Goal: Information Seeking & Learning: Check status

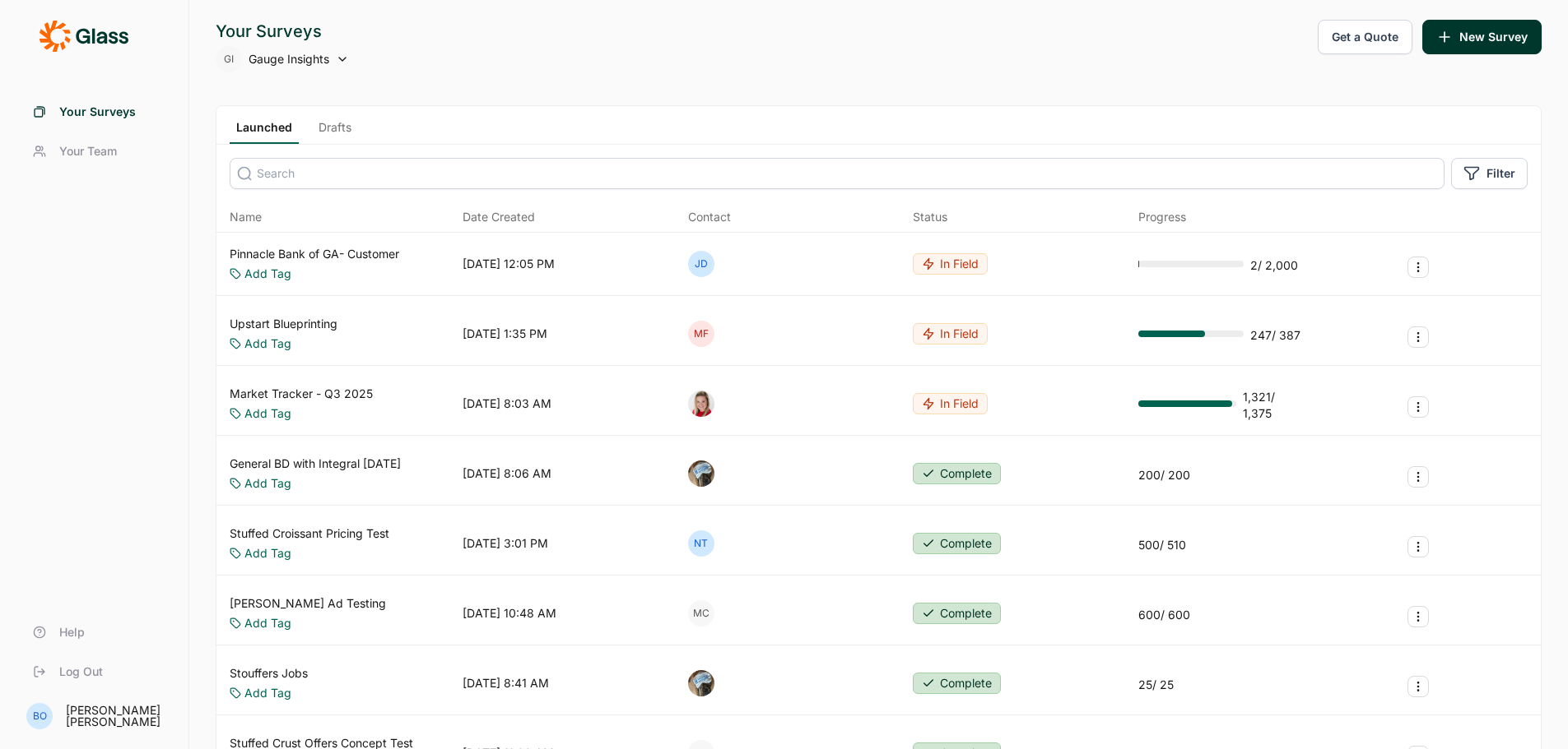
click at [341, 121] on link "Drafts" at bounding box center [334, 131] width 46 height 24
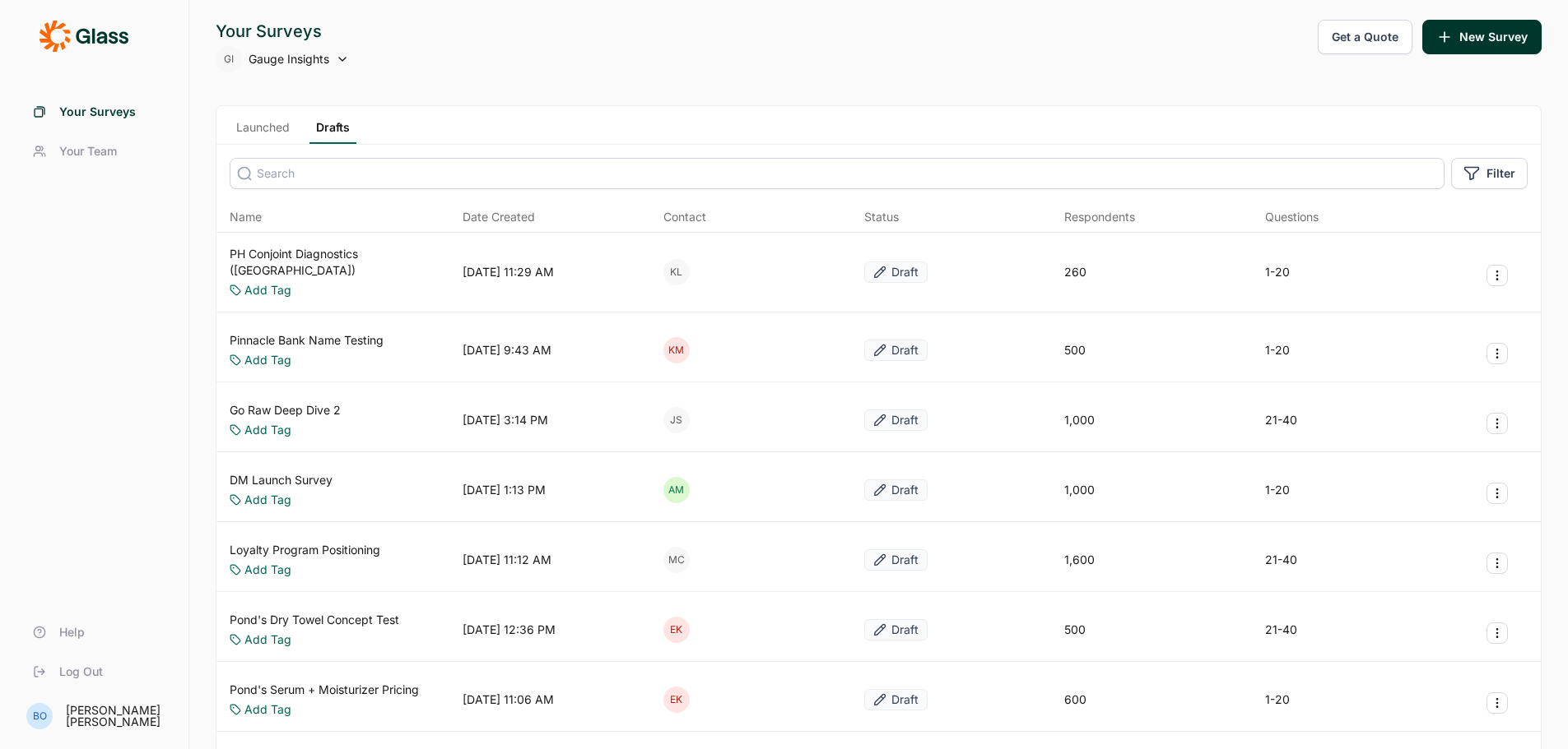
click at [258, 118] on div "Launched Drafts" at bounding box center [878, 125] width 1324 height 39
click at [273, 127] on link "Launched" at bounding box center [263, 131] width 67 height 24
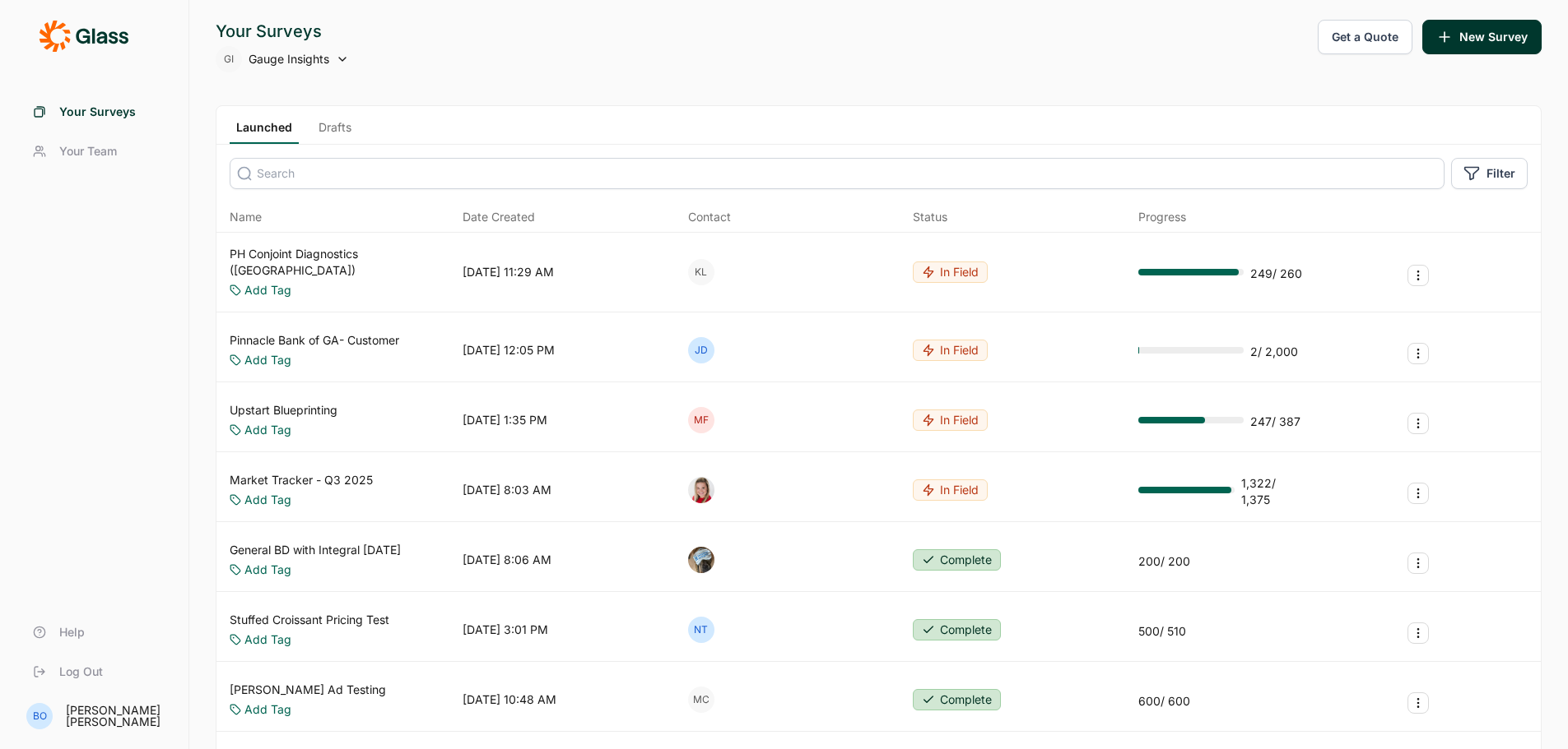
click at [341, 123] on link "Drafts" at bounding box center [334, 131] width 46 height 24
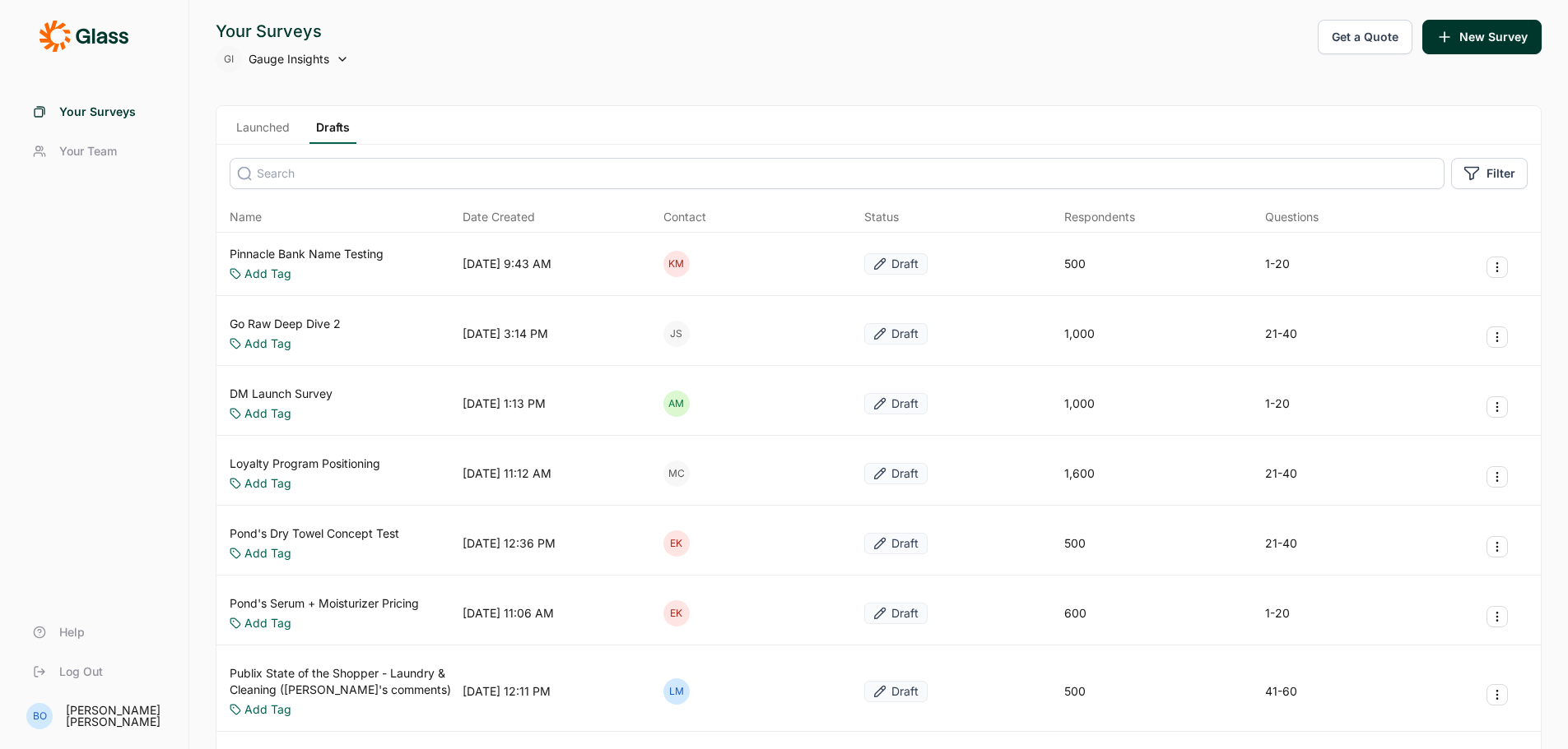
click at [365, 253] on link "Pinnacle Bank Name Testing" at bounding box center [307, 254] width 154 height 17
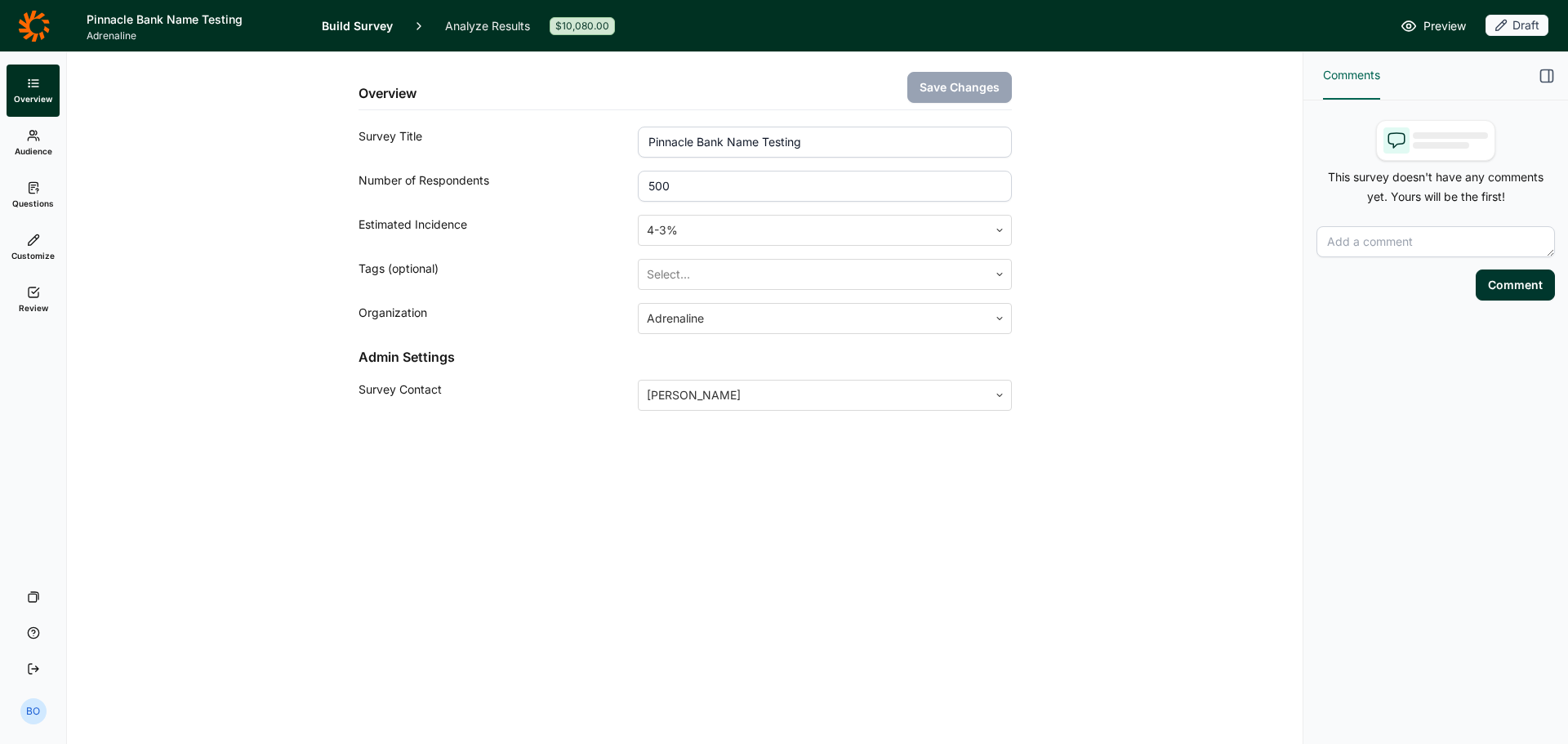
click at [33, 145] on span "Audience" at bounding box center [33, 151] width 38 height 12
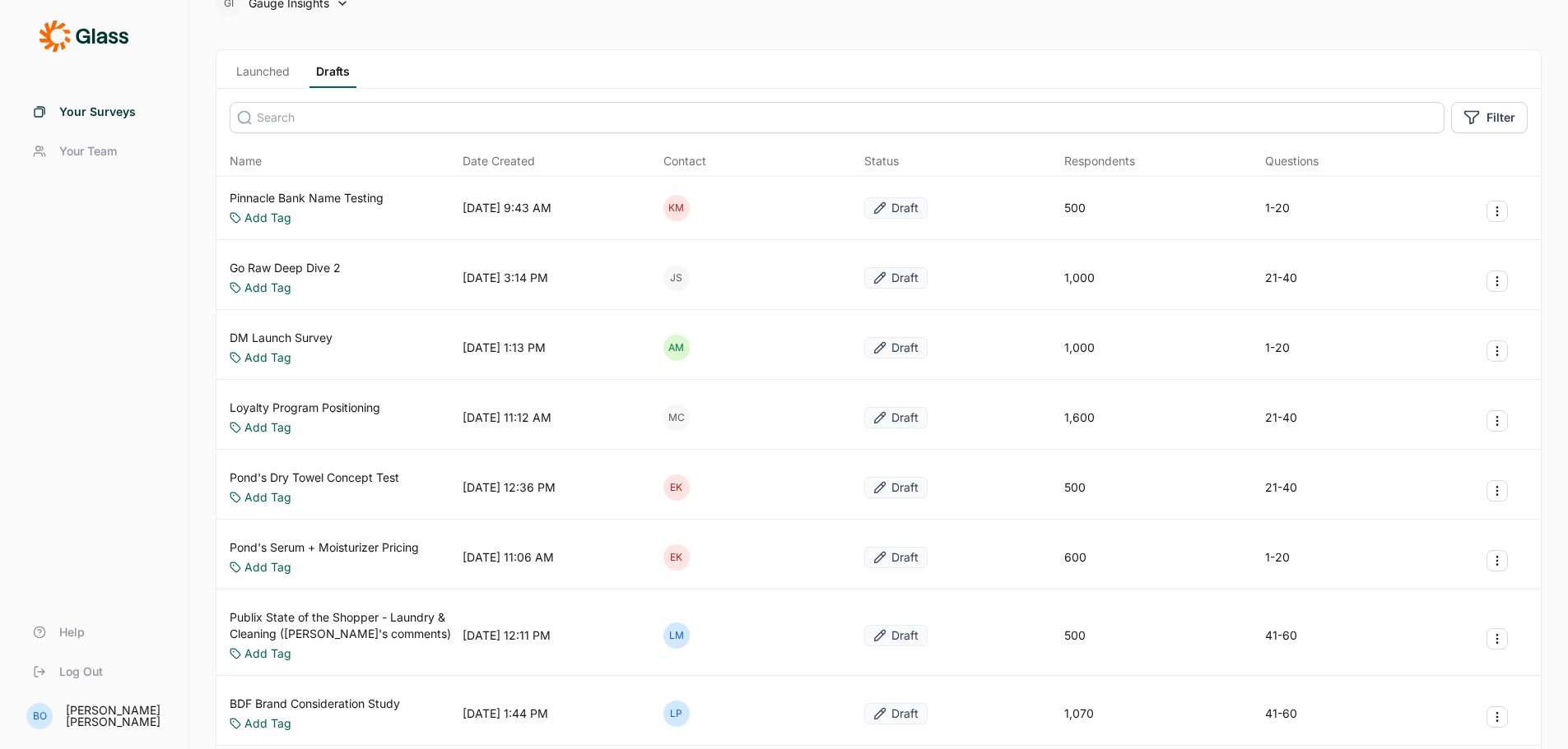
scroll to position [82, 0]
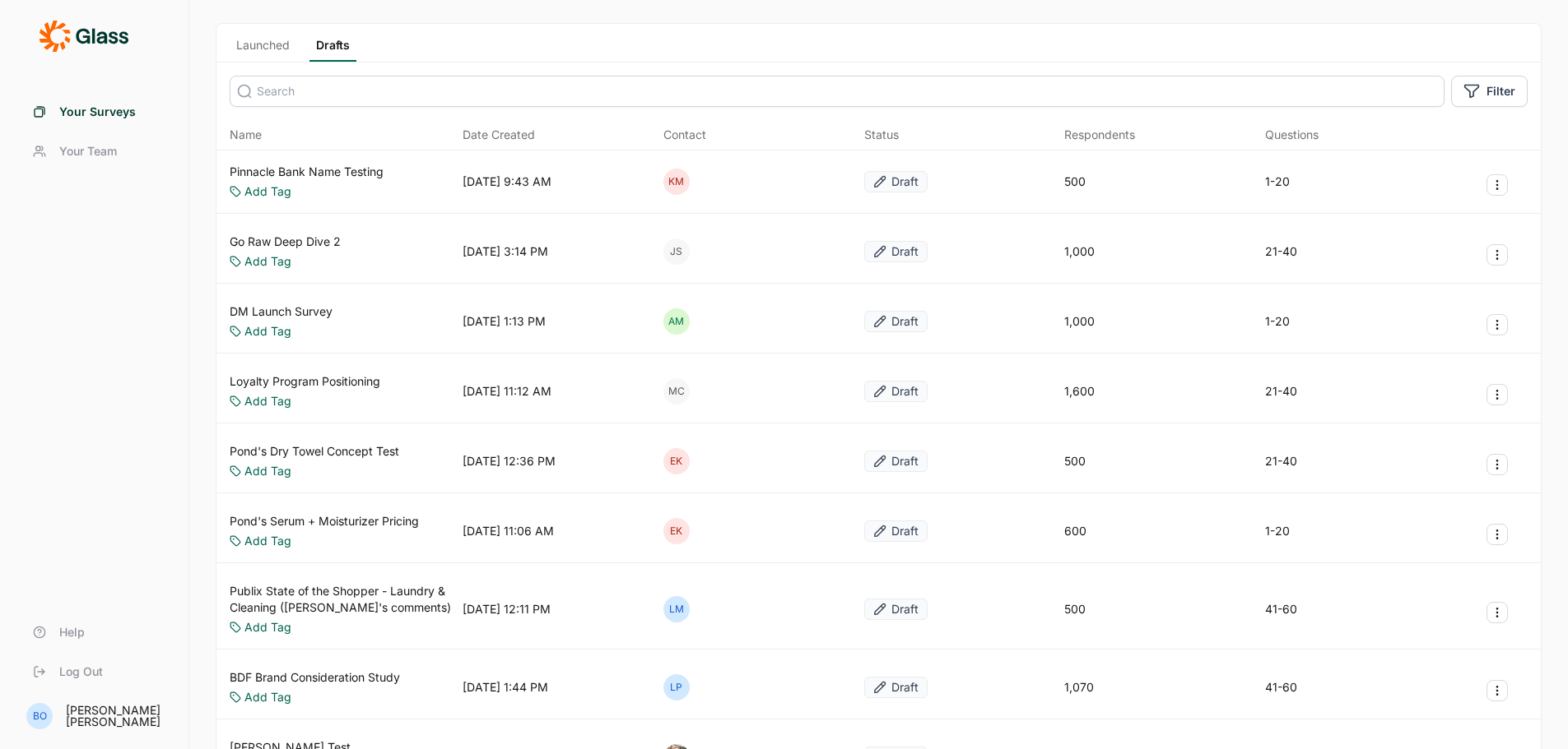
click at [374, 387] on link "Loyalty Program Positioning" at bounding box center [305, 382] width 151 height 17
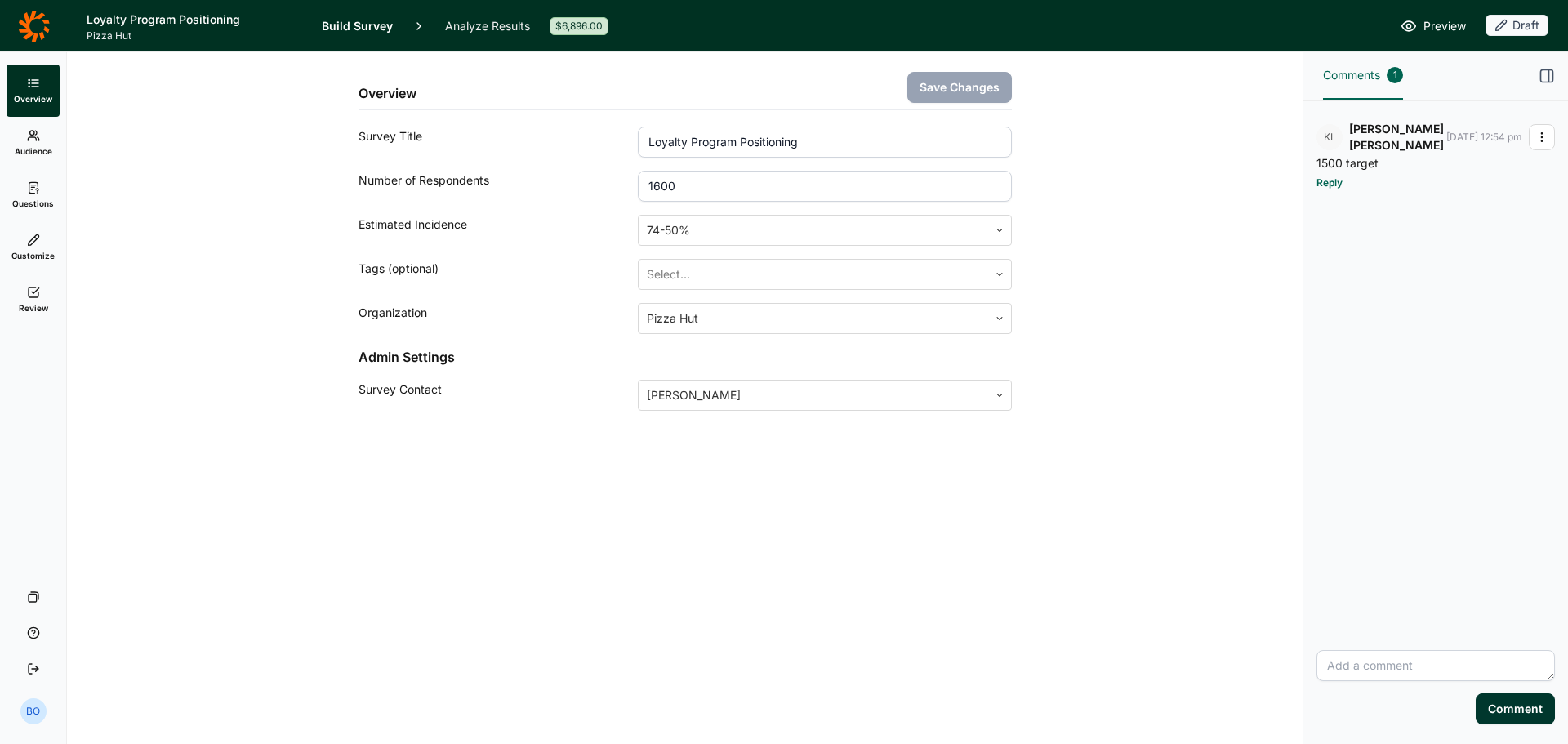
click at [43, 134] on link "Audience" at bounding box center [33, 143] width 53 height 53
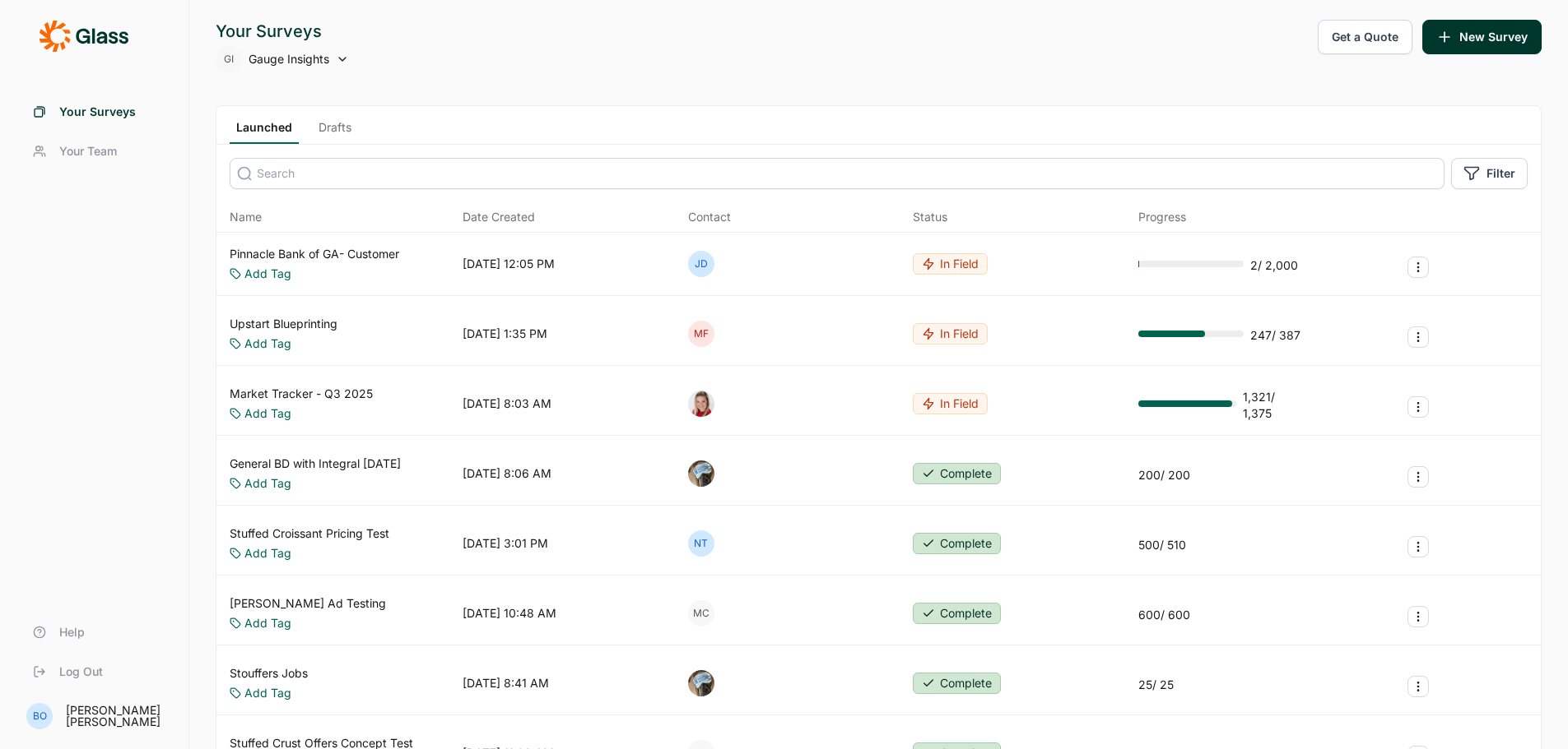
scroll to position [82, 0]
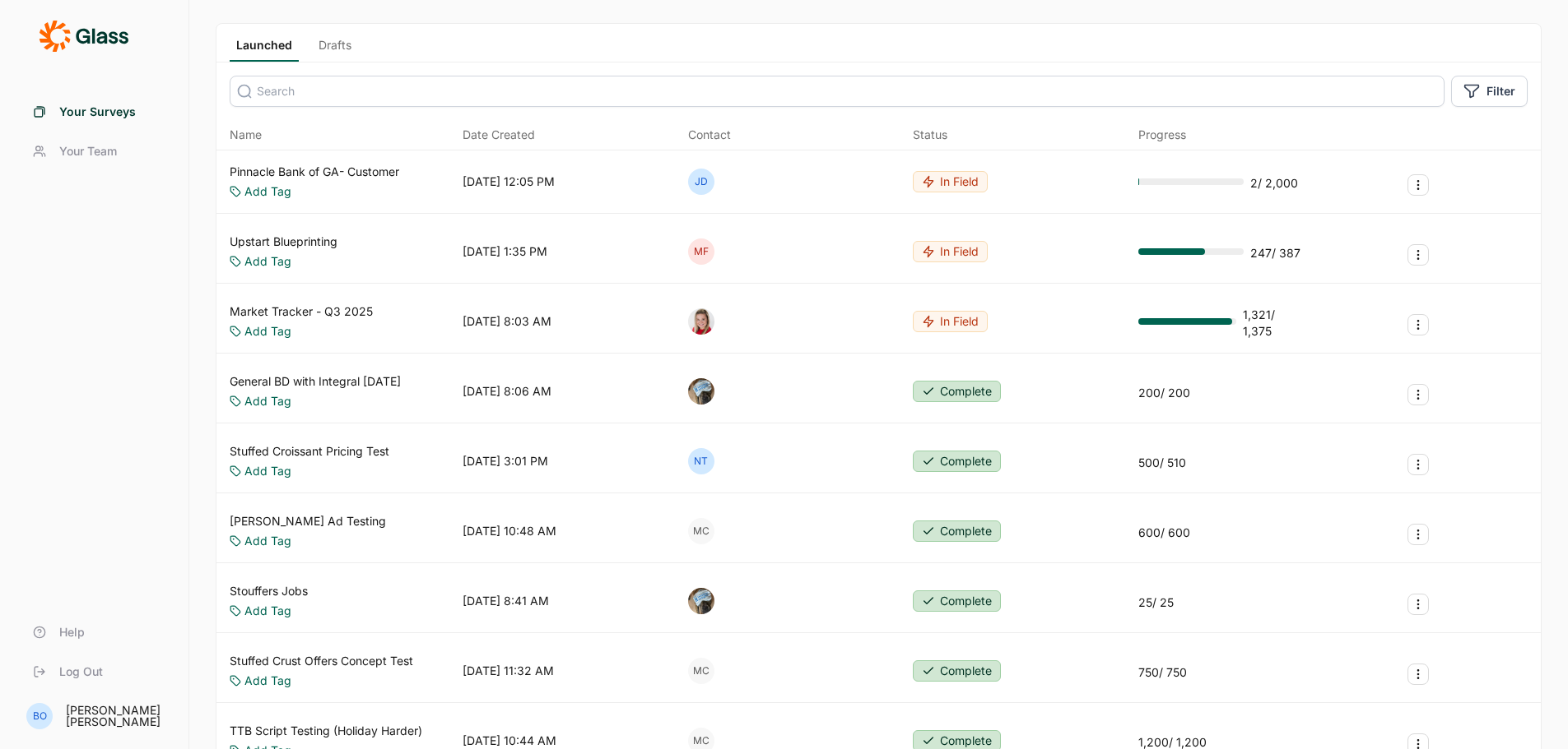
click at [342, 307] on link "Market Tracker - Q3 2025" at bounding box center [301, 312] width 143 height 17
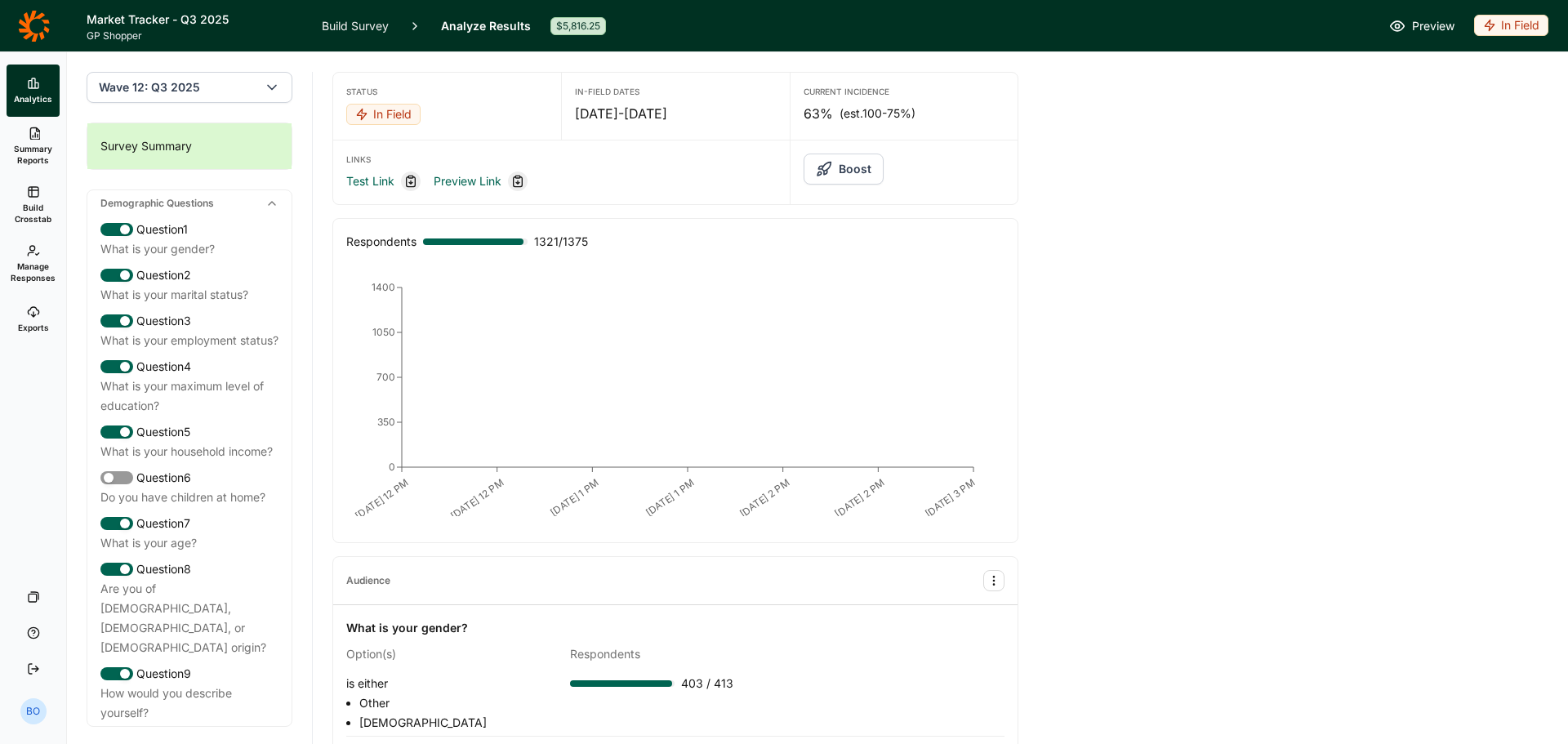
click at [1511, 28] on div "In Field" at bounding box center [1511, 25] width 74 height 21
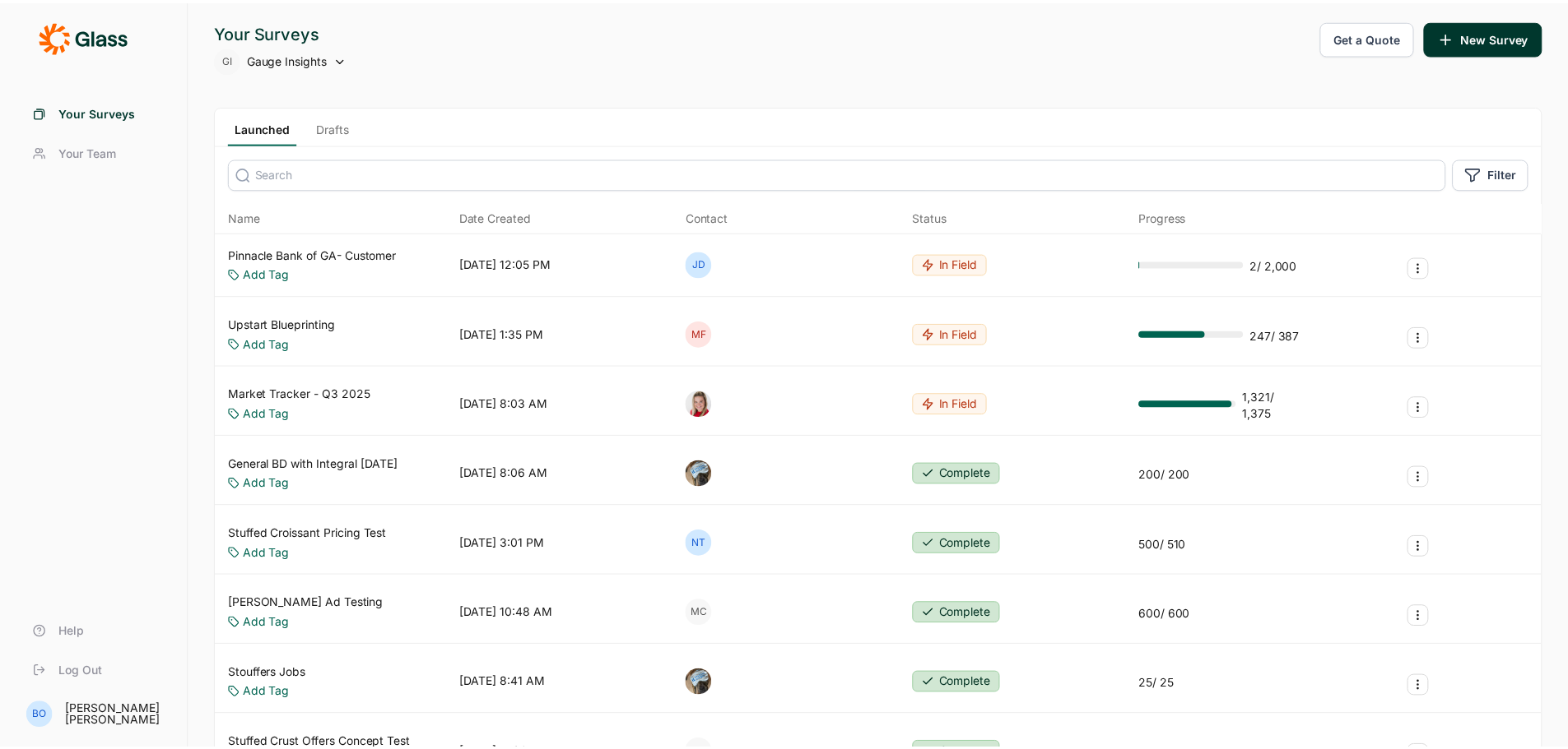
scroll to position [82, 0]
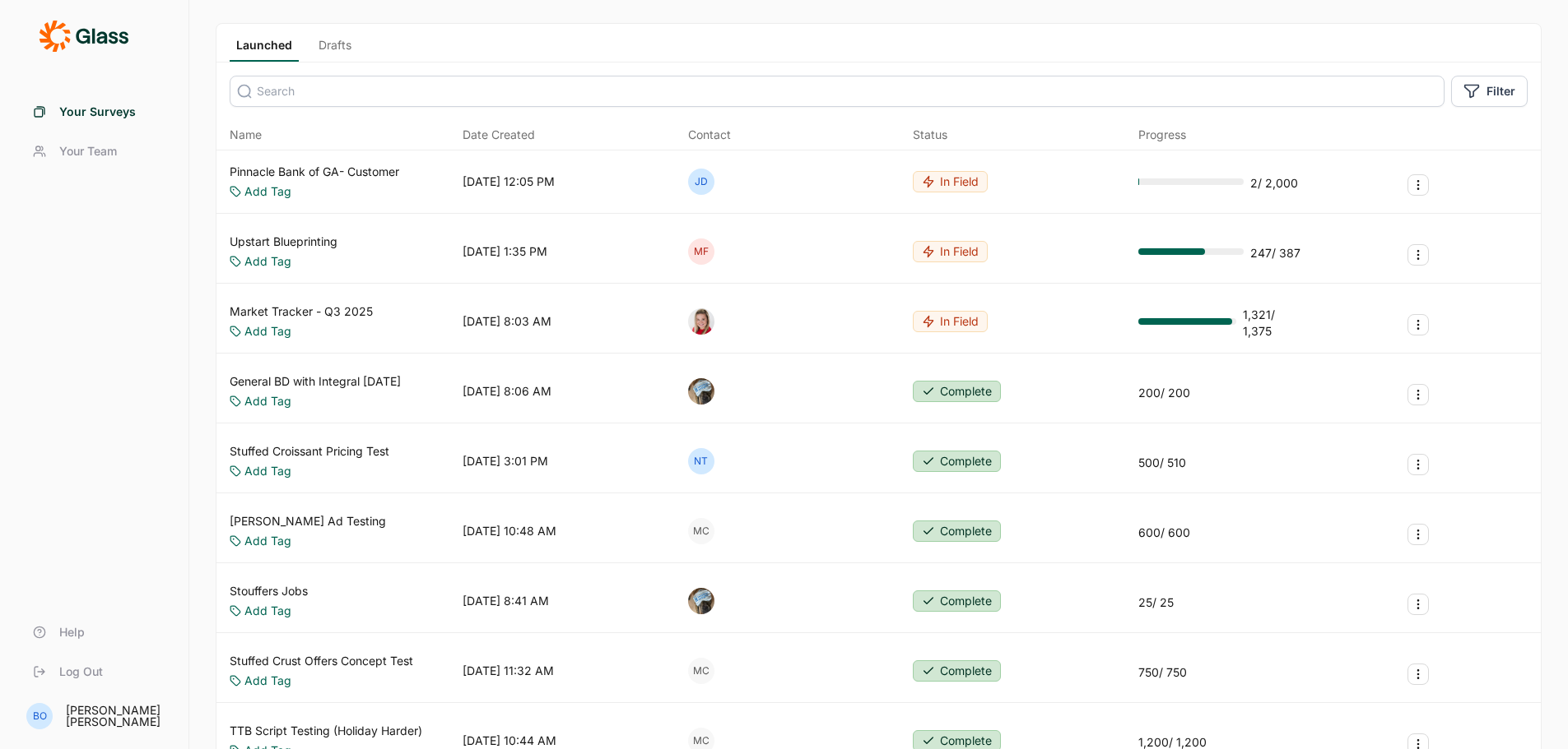
click at [354, 174] on link "Pinnacle Bank of GA- Customer" at bounding box center [314, 172] width 169 height 17
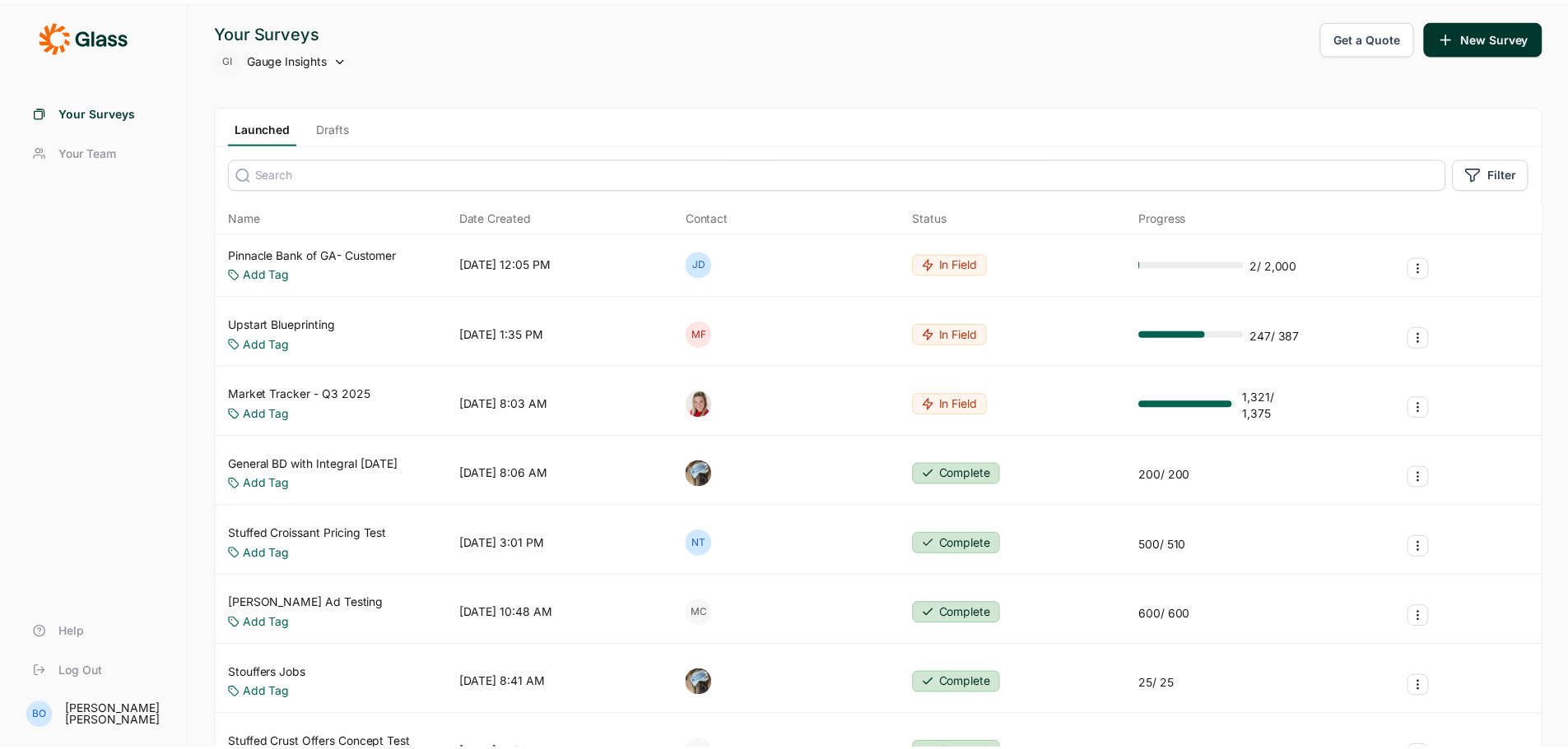
scroll to position [82, 0]
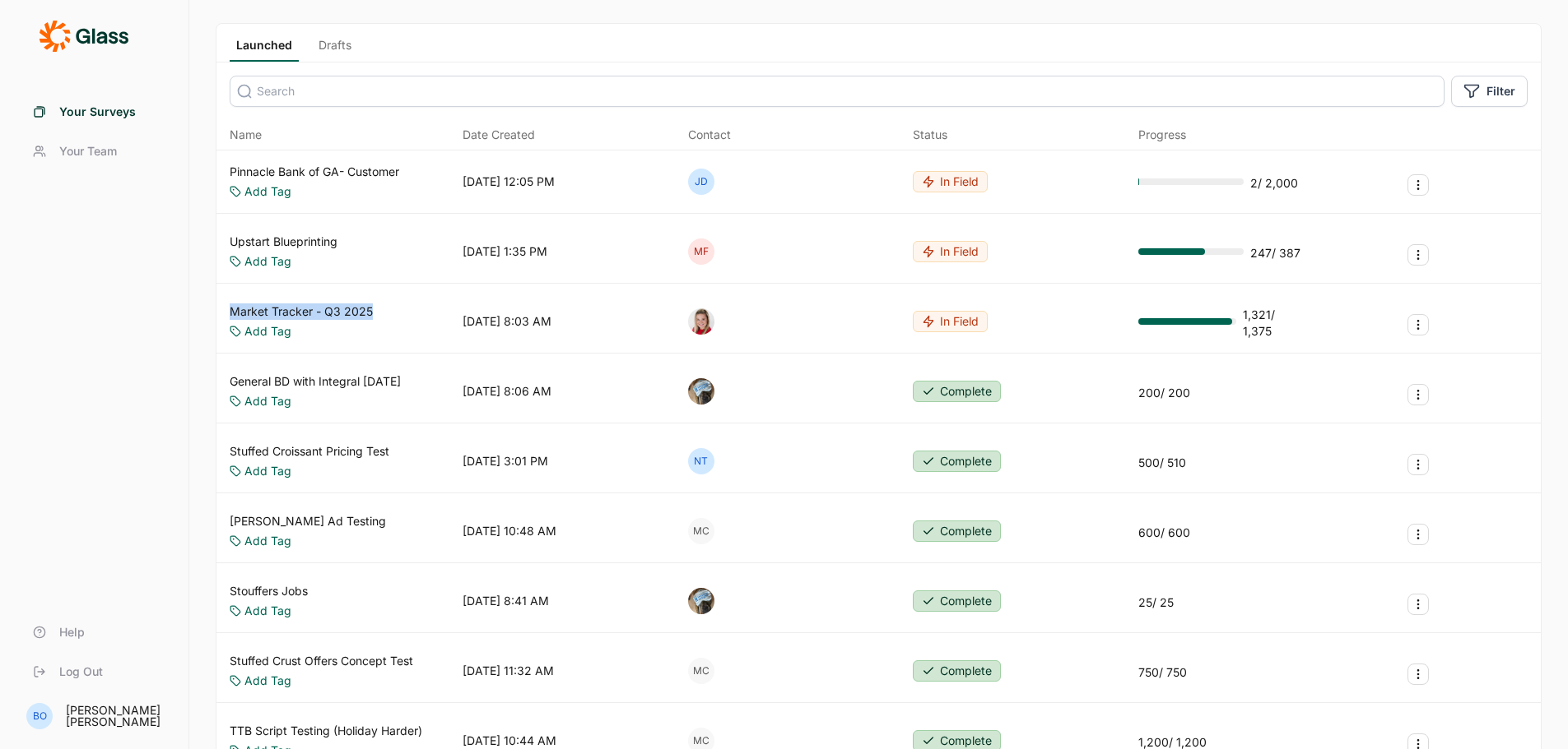
drag, startPoint x: 222, startPoint y: 303, endPoint x: 375, endPoint y: 298, distance: 153.1
click at [375, 298] on div "Market Tracker - Q3 2025 Add Tag 01/25/2022, 8:03 AM In Field 1,321 / 1,375" at bounding box center [878, 321] width 1324 height 63
click at [487, 250] on div "[DATE] 1:35 PM" at bounding box center [504, 252] width 85 height 17
click at [323, 238] on link "Upstart Blueprinting" at bounding box center [284, 242] width 108 height 17
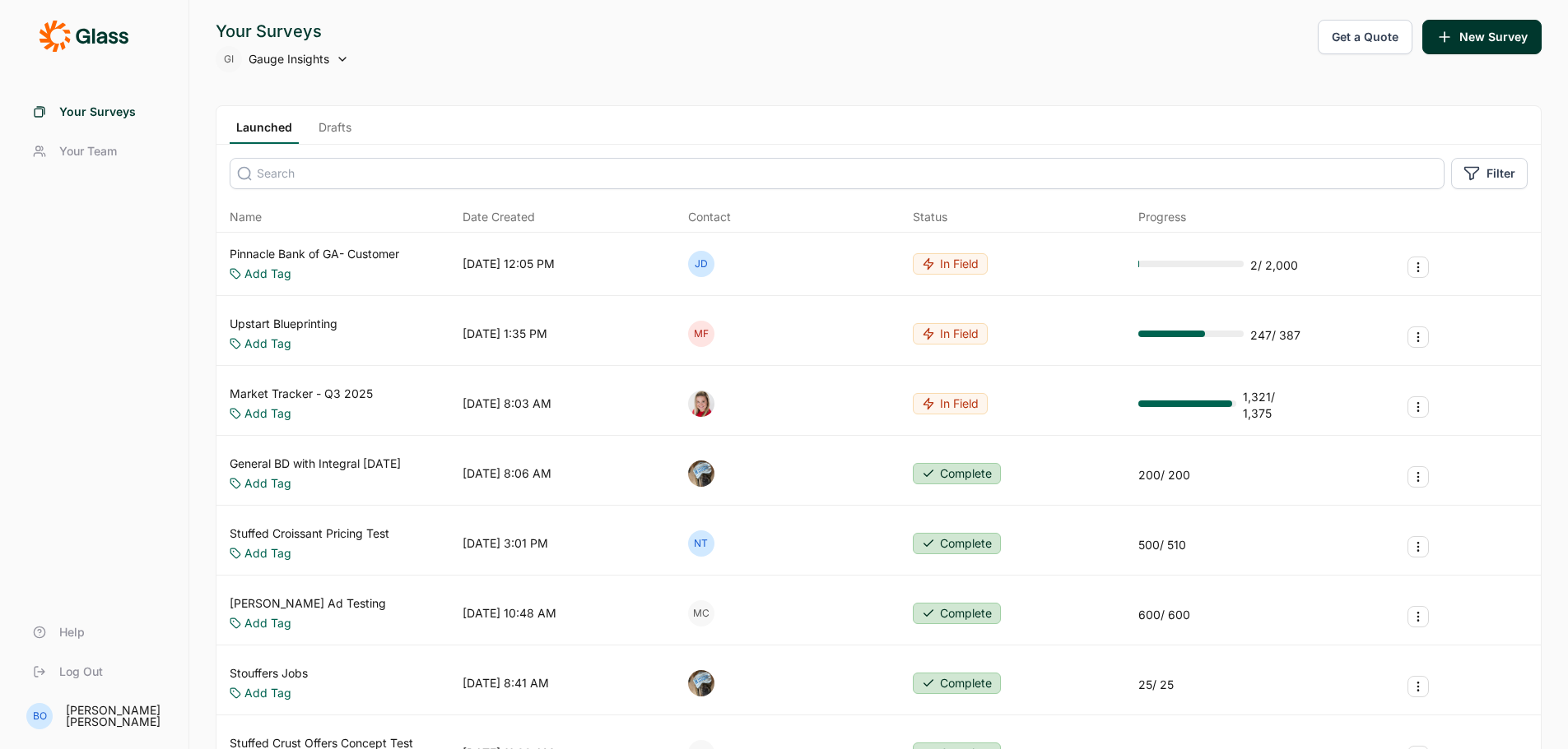
click at [94, 155] on span "Your Team" at bounding box center [88, 151] width 57 height 17
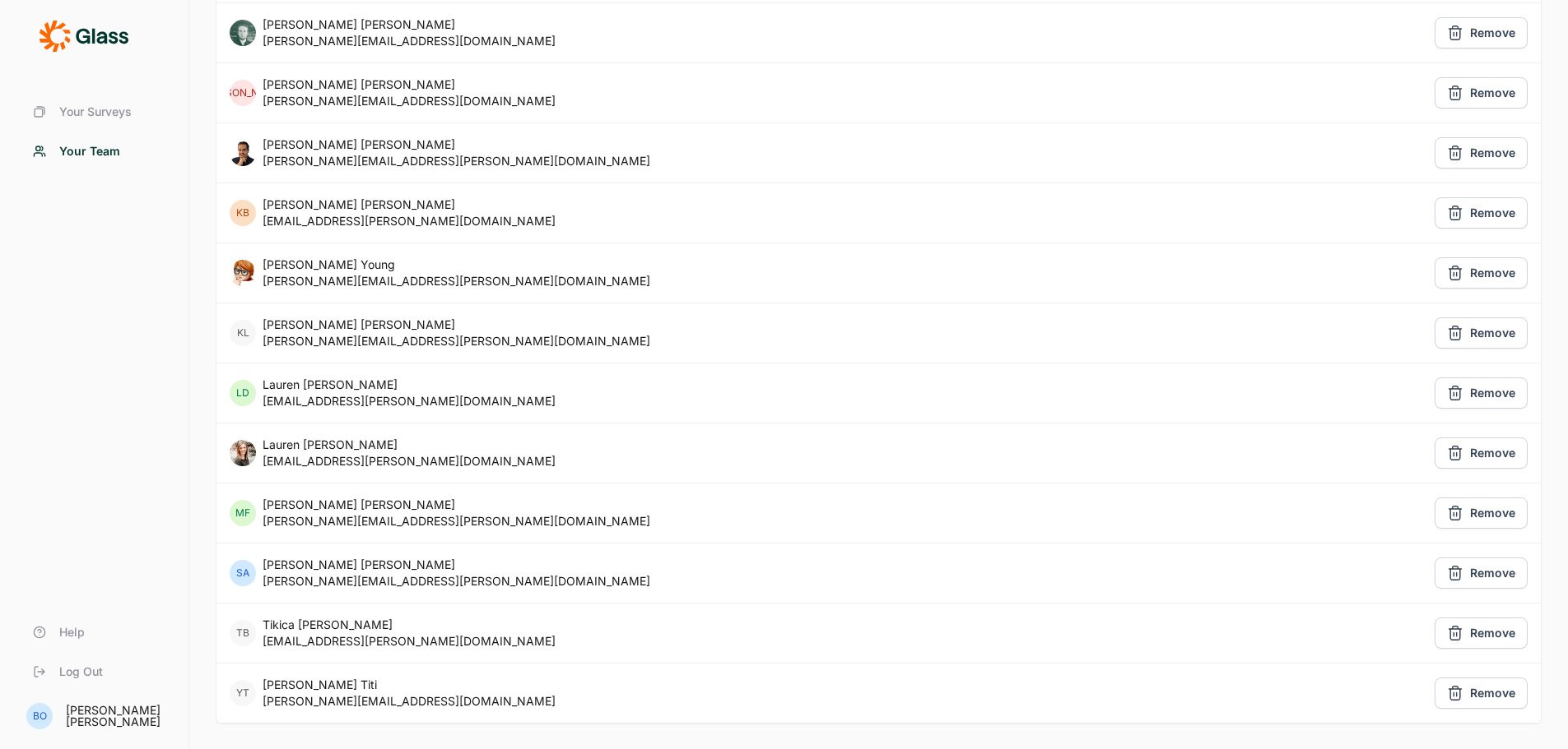
scroll to position [645, 0]
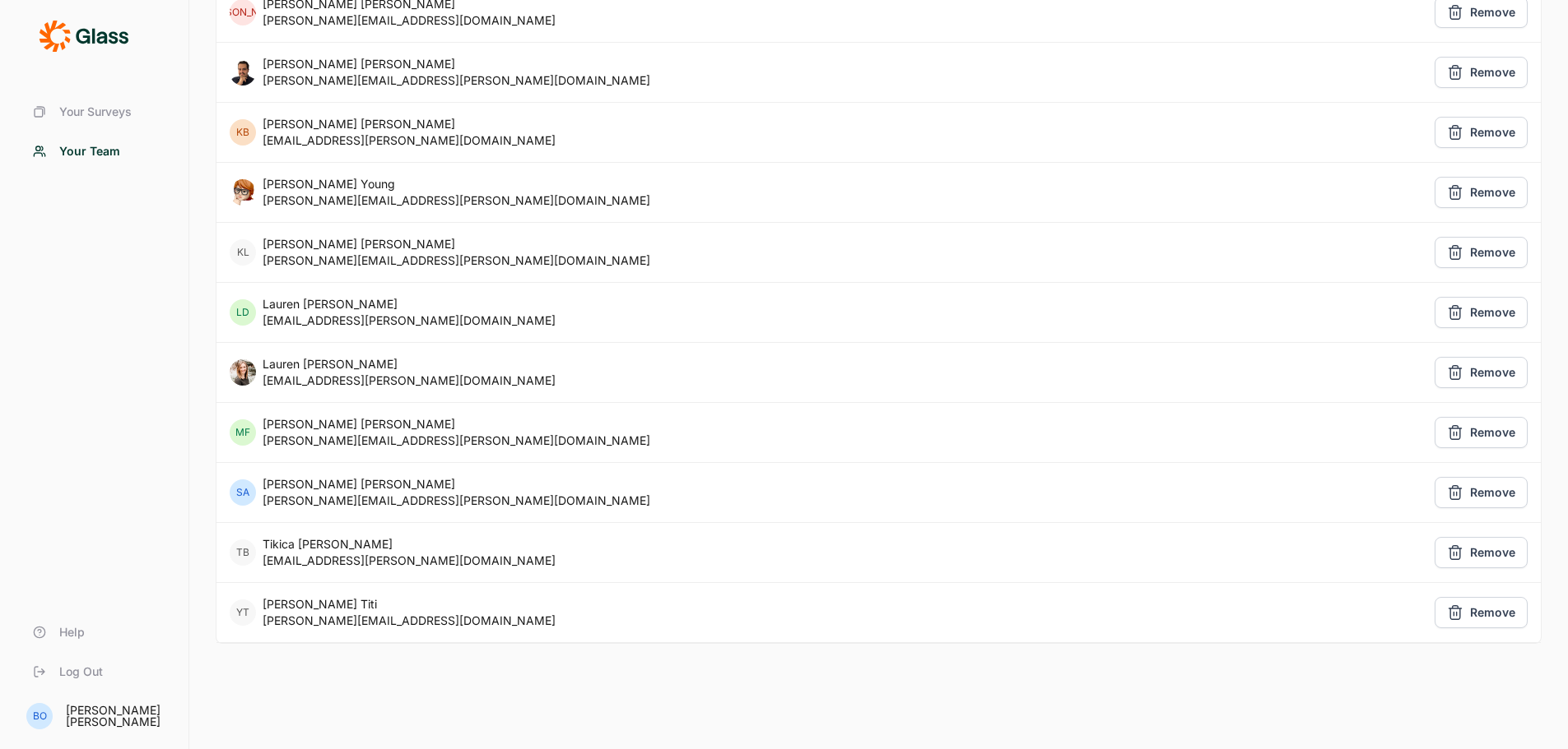
click at [104, 112] on span "Your Surveys" at bounding box center [95, 112] width 72 height 17
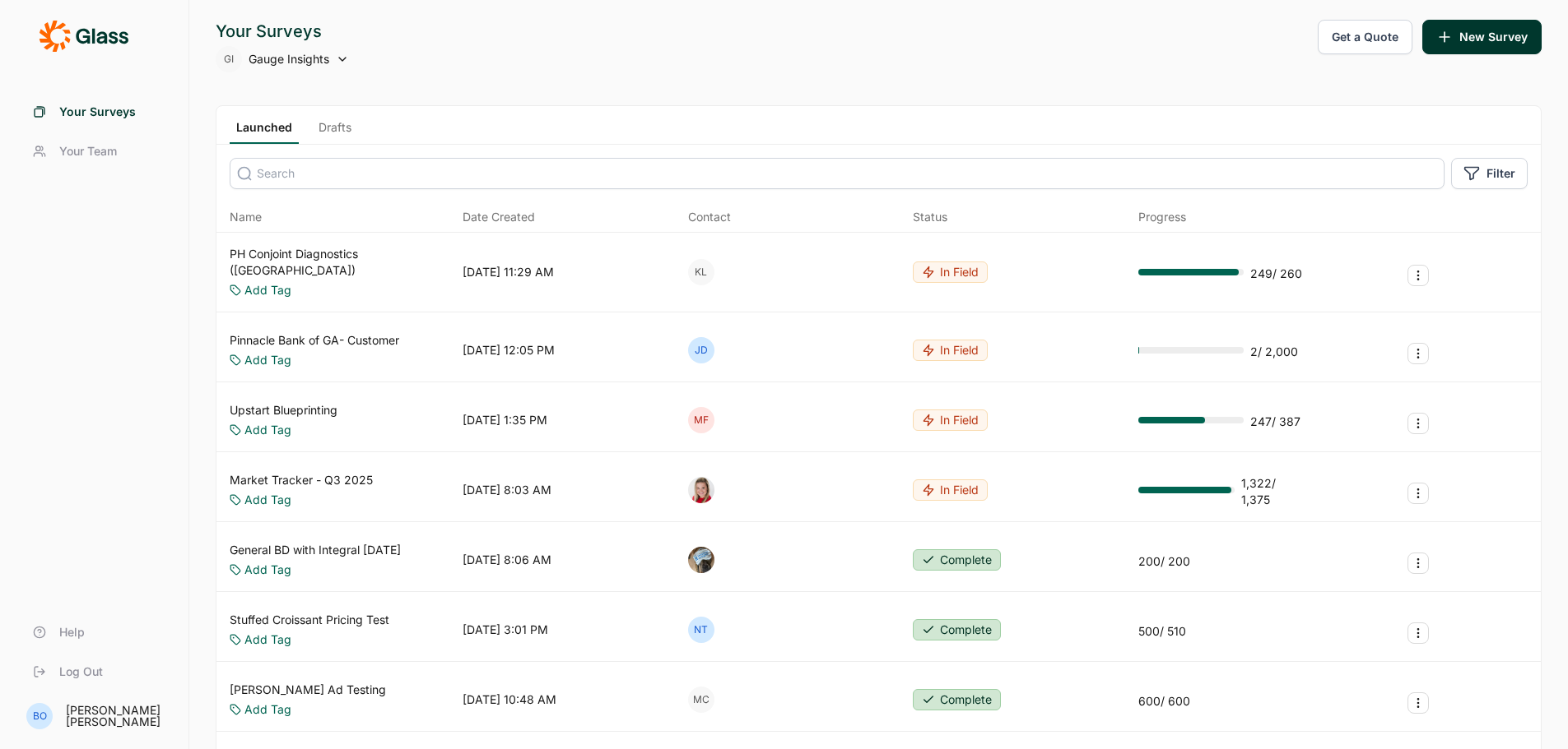
click at [400, 167] on input at bounding box center [837, 173] width 1214 height 31
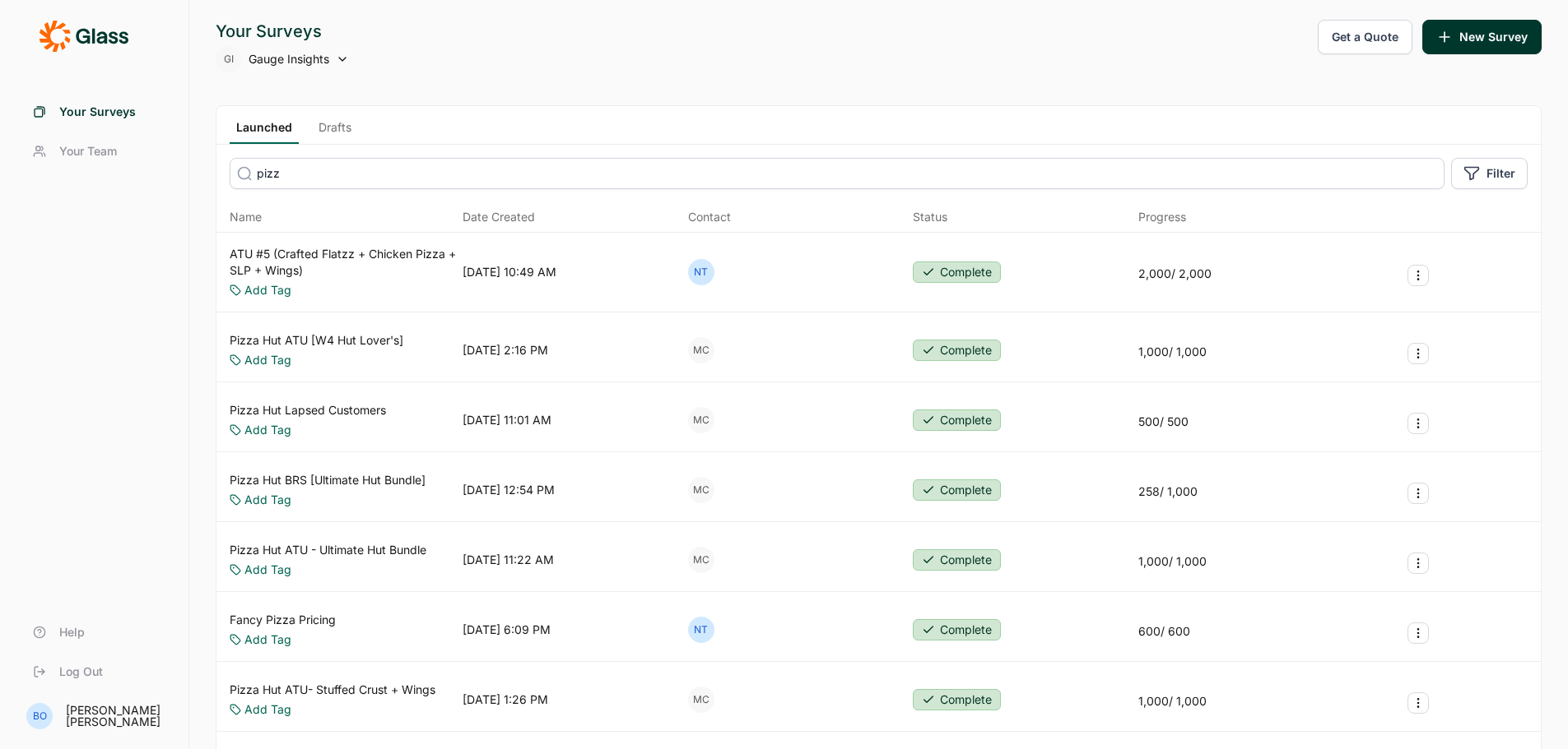
type input "pizz"
click at [351, 414] on link "Pizza Hut Lapsed Customers" at bounding box center [308, 411] width 157 height 17
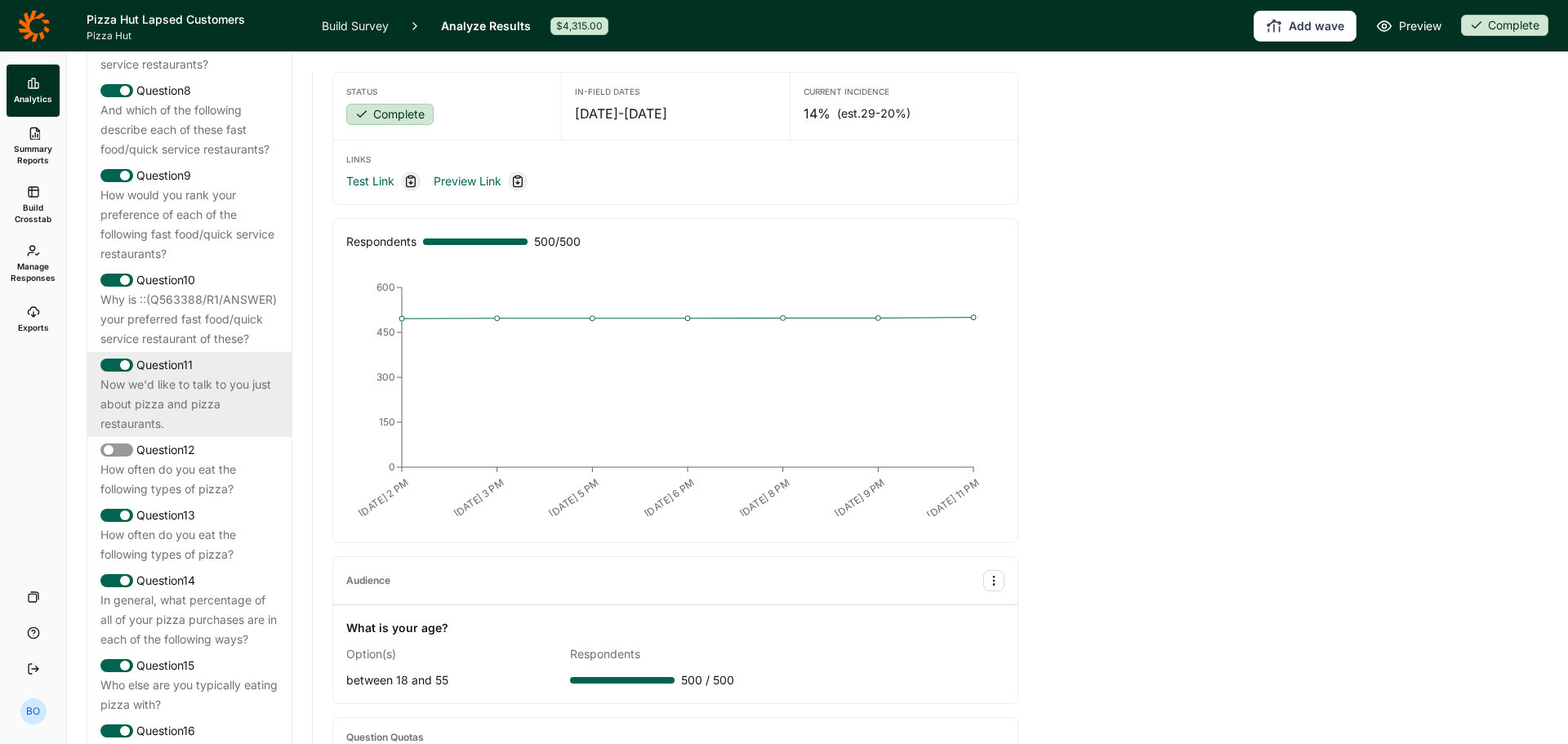
scroll to position [1470, 0]
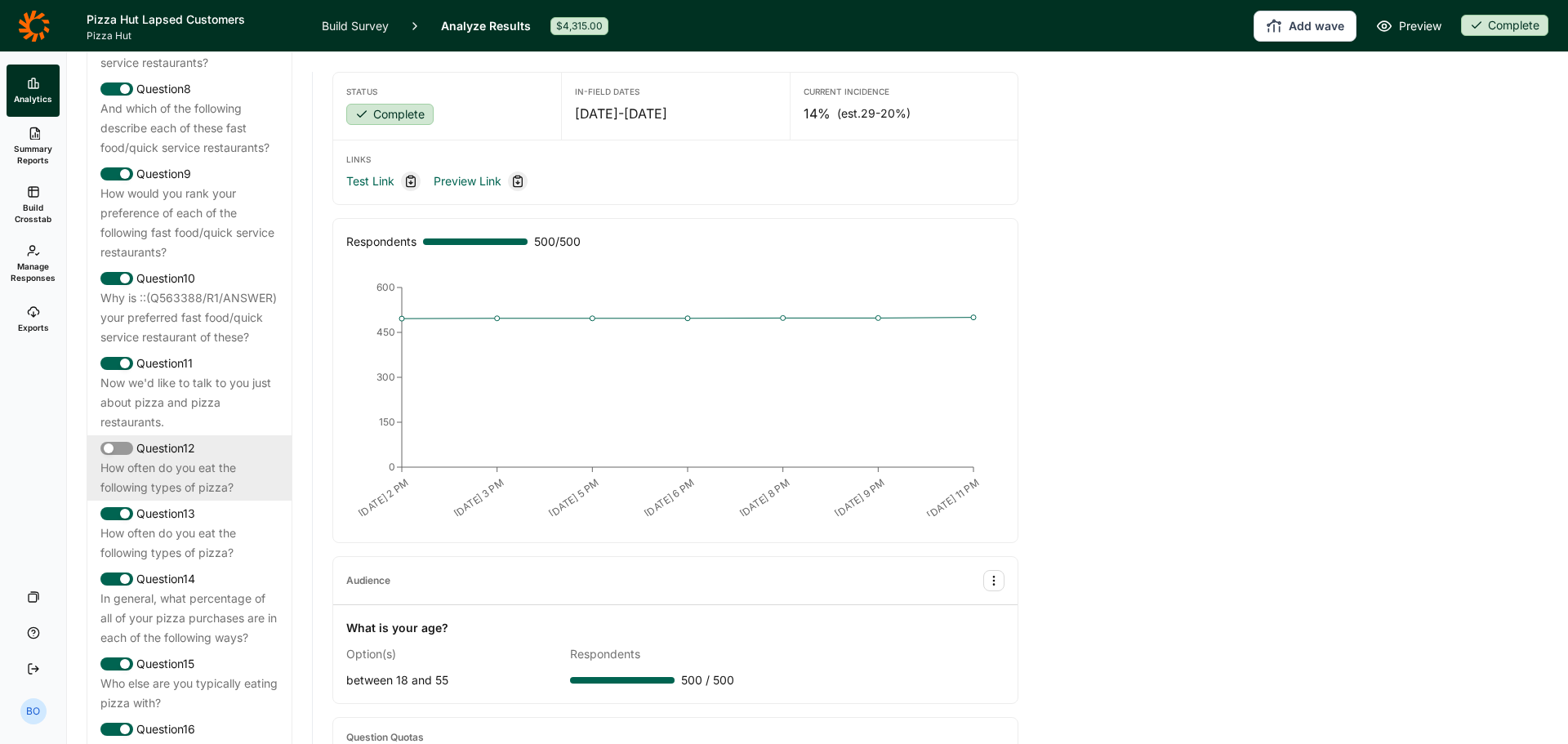
click at [196, 497] on div "How often do you eat the following types of pizza?" at bounding box center [189, 477] width 178 height 39
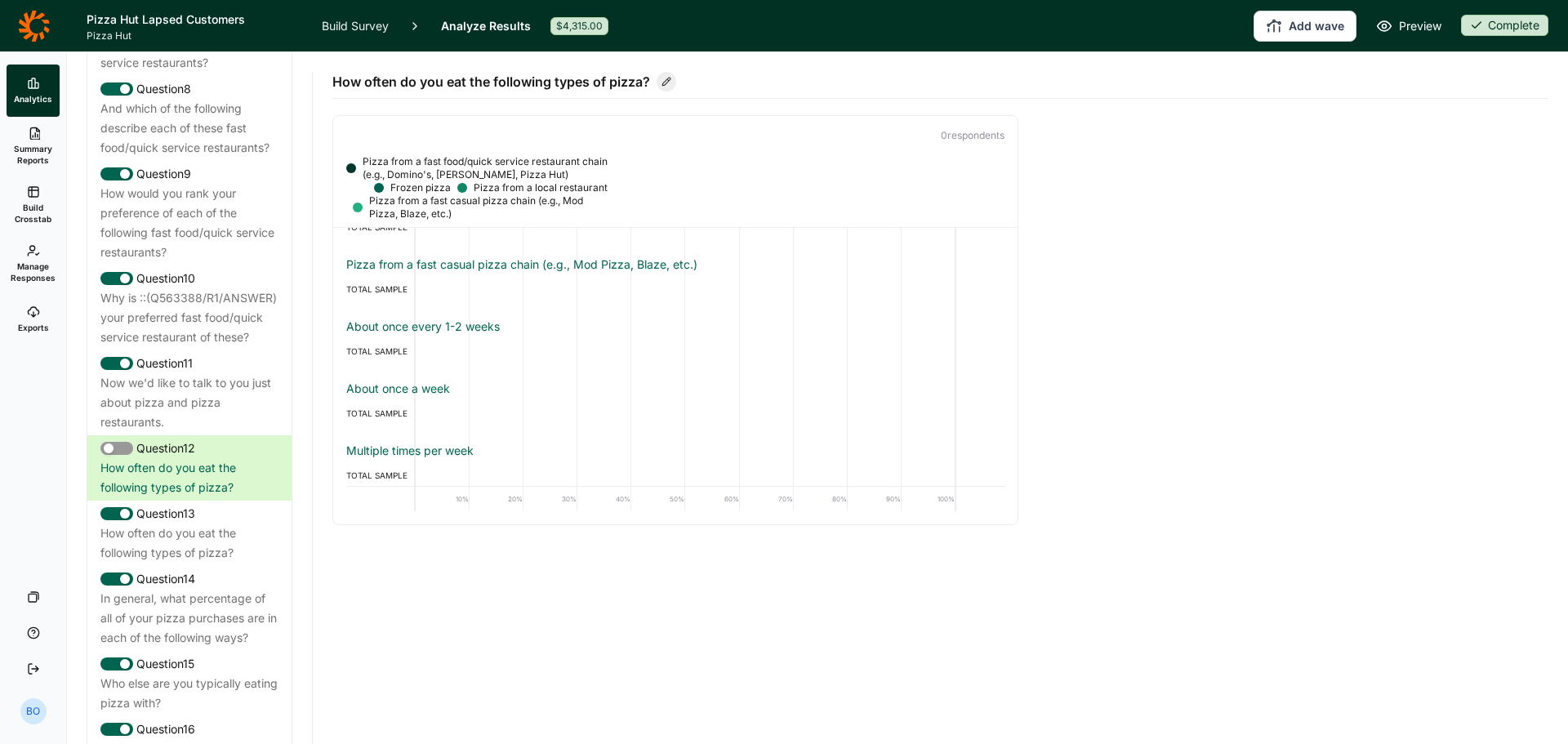
scroll to position [364, 0]
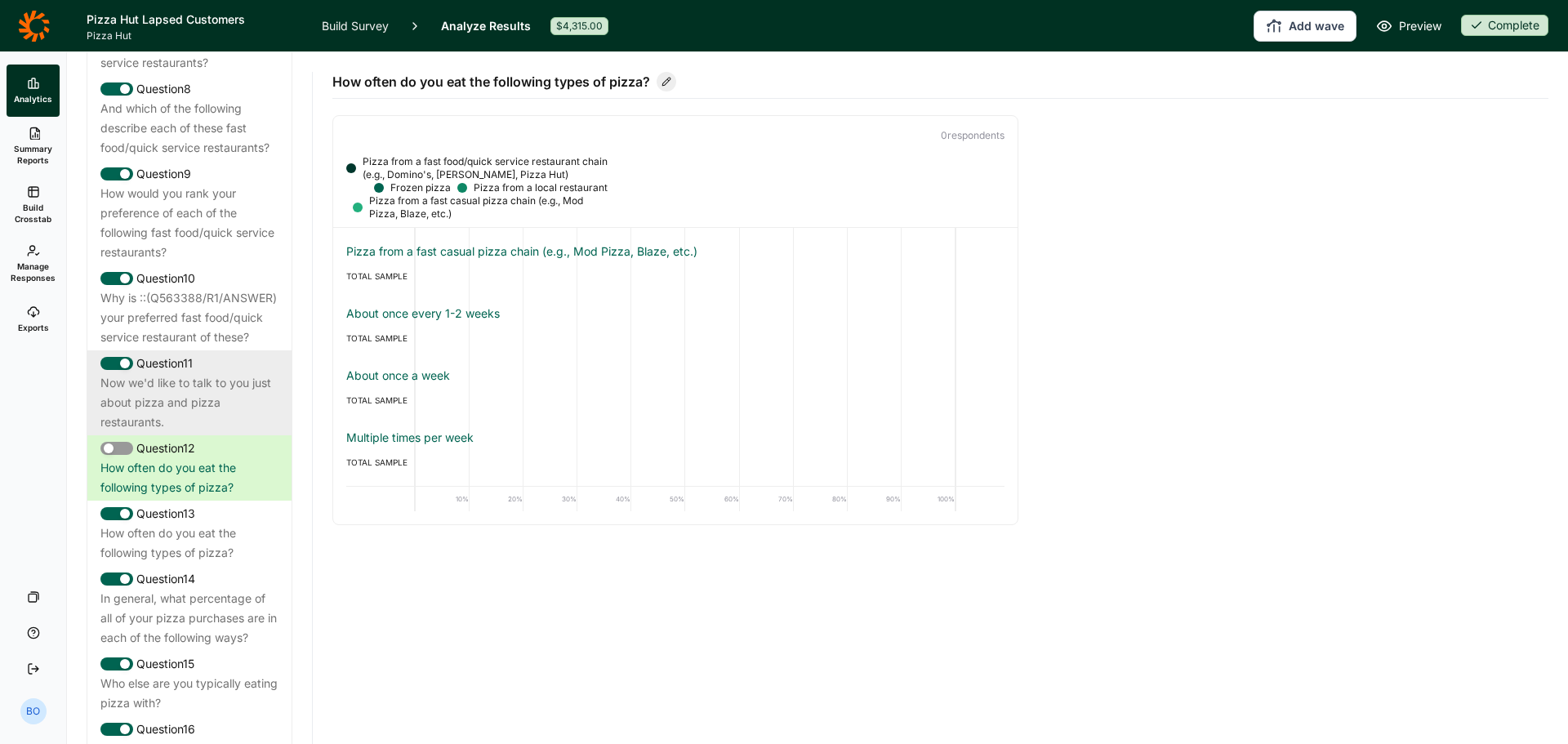
click at [183, 432] on div "Now we'd like to talk to you just about pizza and pizza restaurants." at bounding box center [189, 403] width 178 height 59
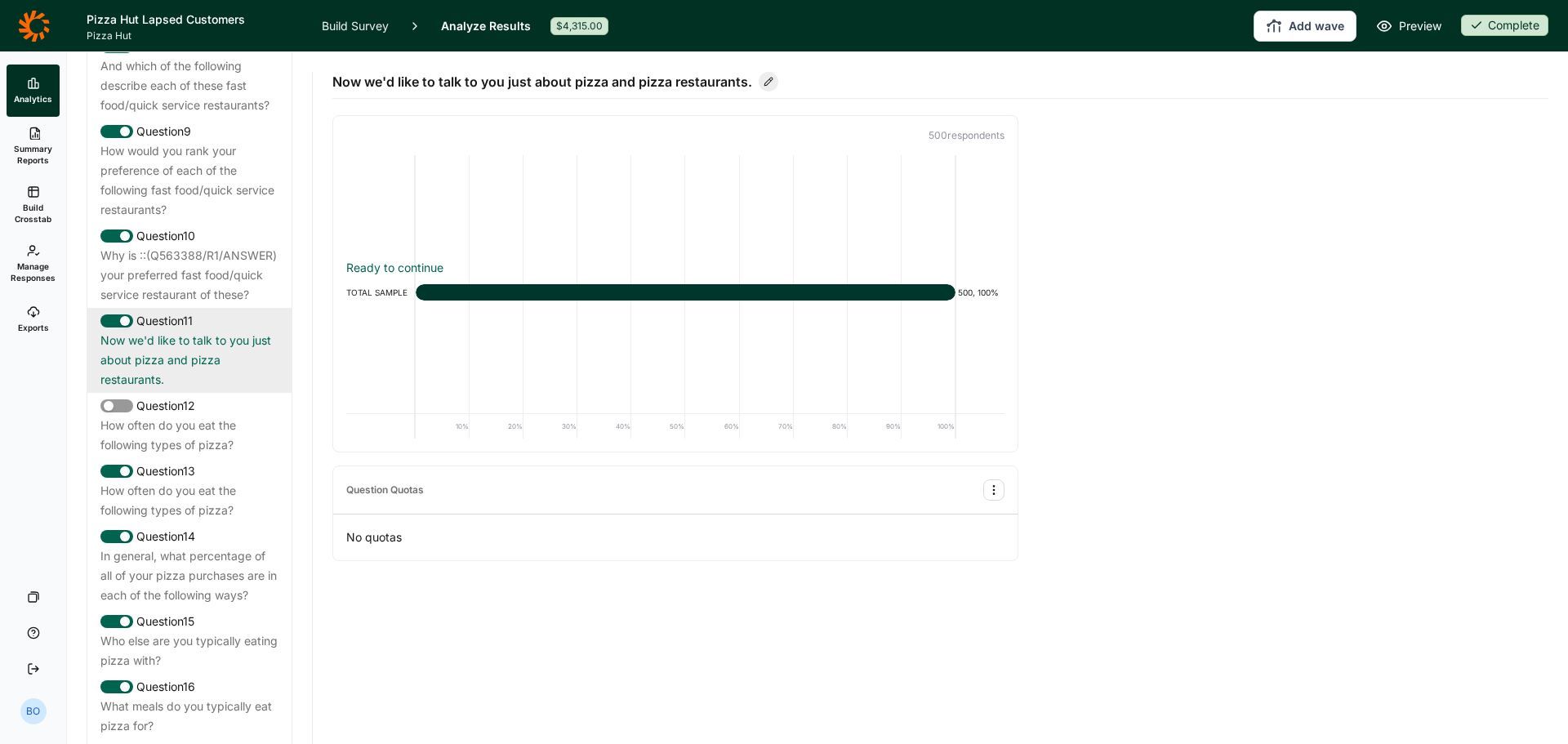
scroll to position [1552, 0]
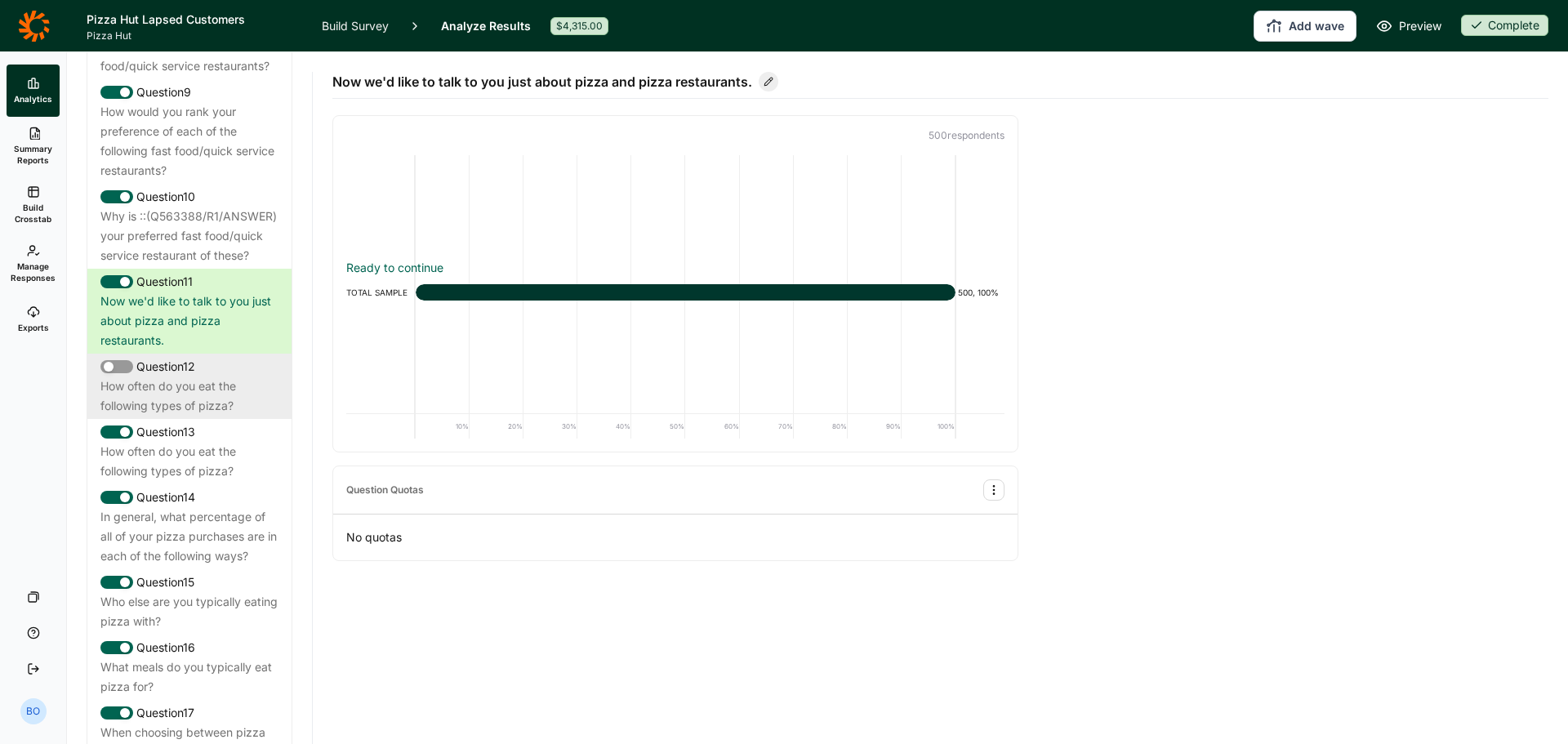
click at [197, 415] on div "How often do you eat the following types of pizza?" at bounding box center [189, 396] width 178 height 39
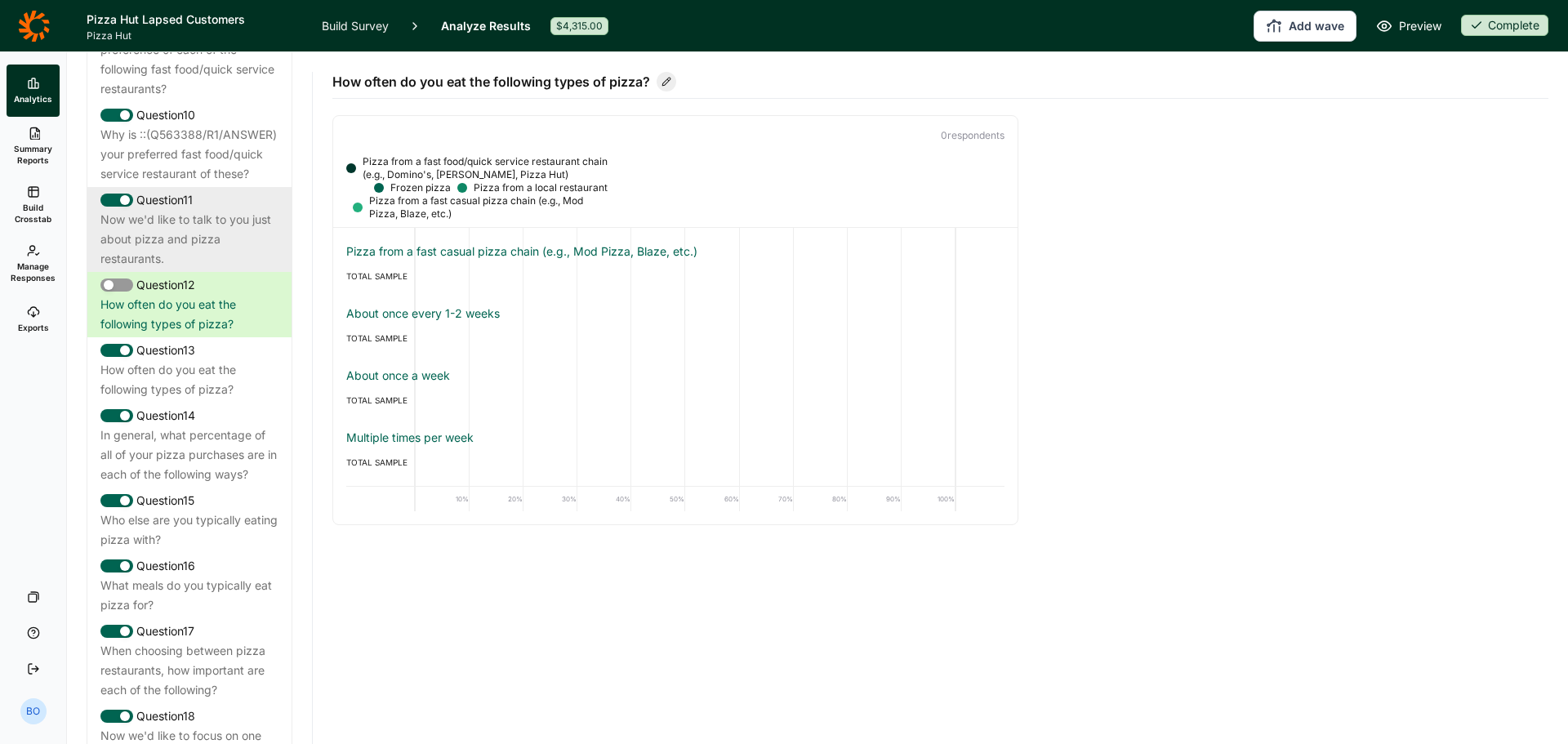
scroll to position [1715, 0]
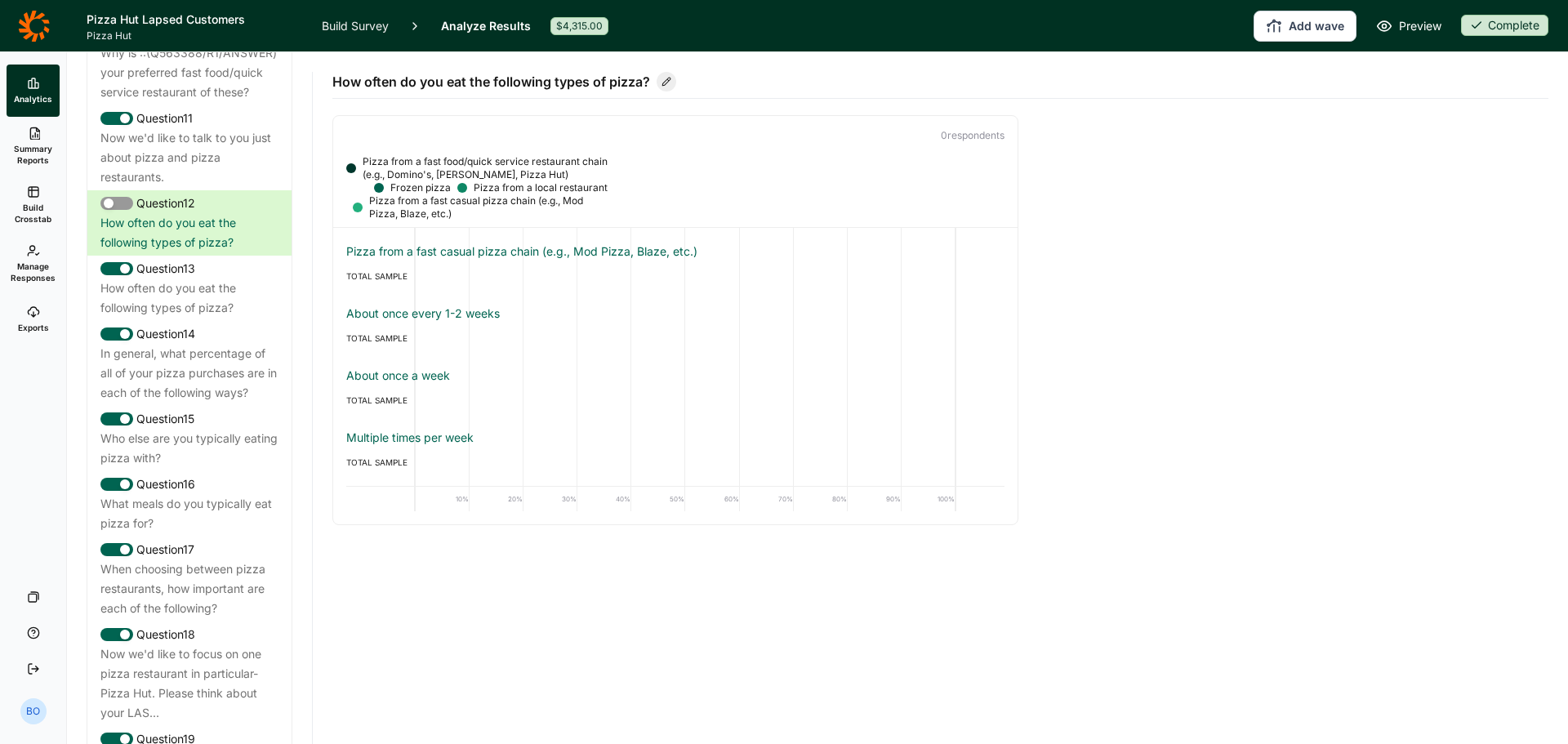
click at [348, 23] on link "Build Survey" at bounding box center [355, 26] width 67 height 52
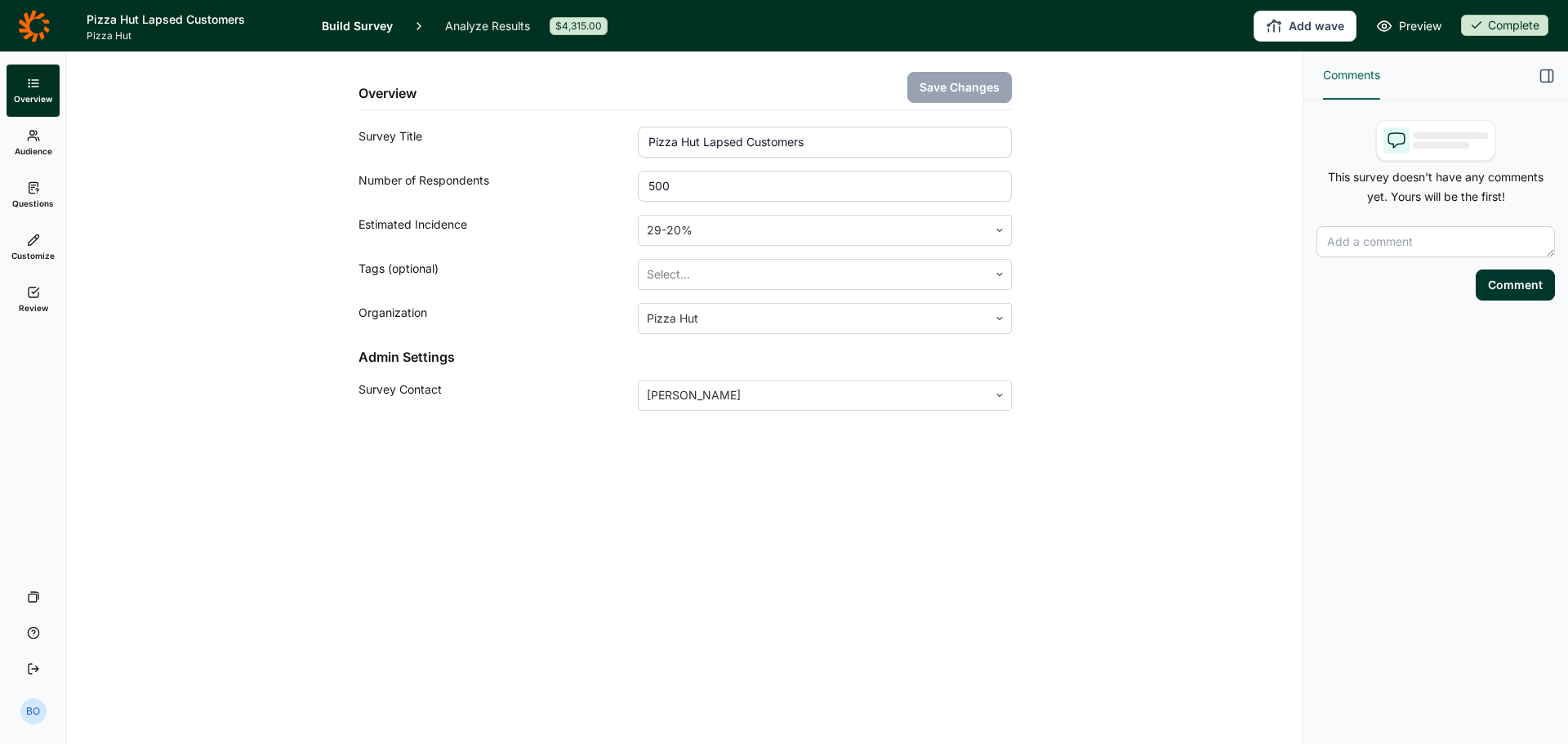
click at [28, 181] on icon at bounding box center [33, 188] width 13 height 13
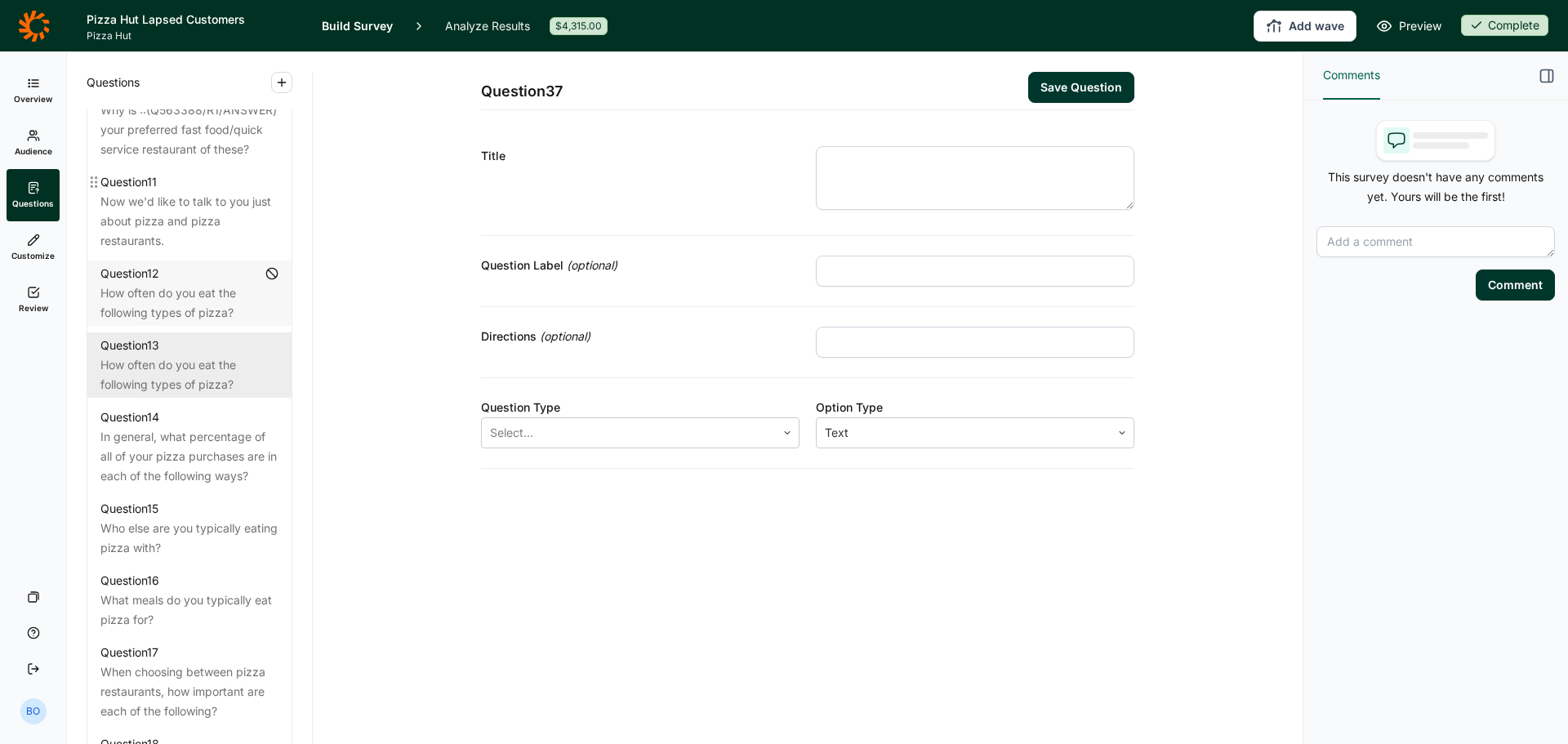
scroll to position [1797, 0]
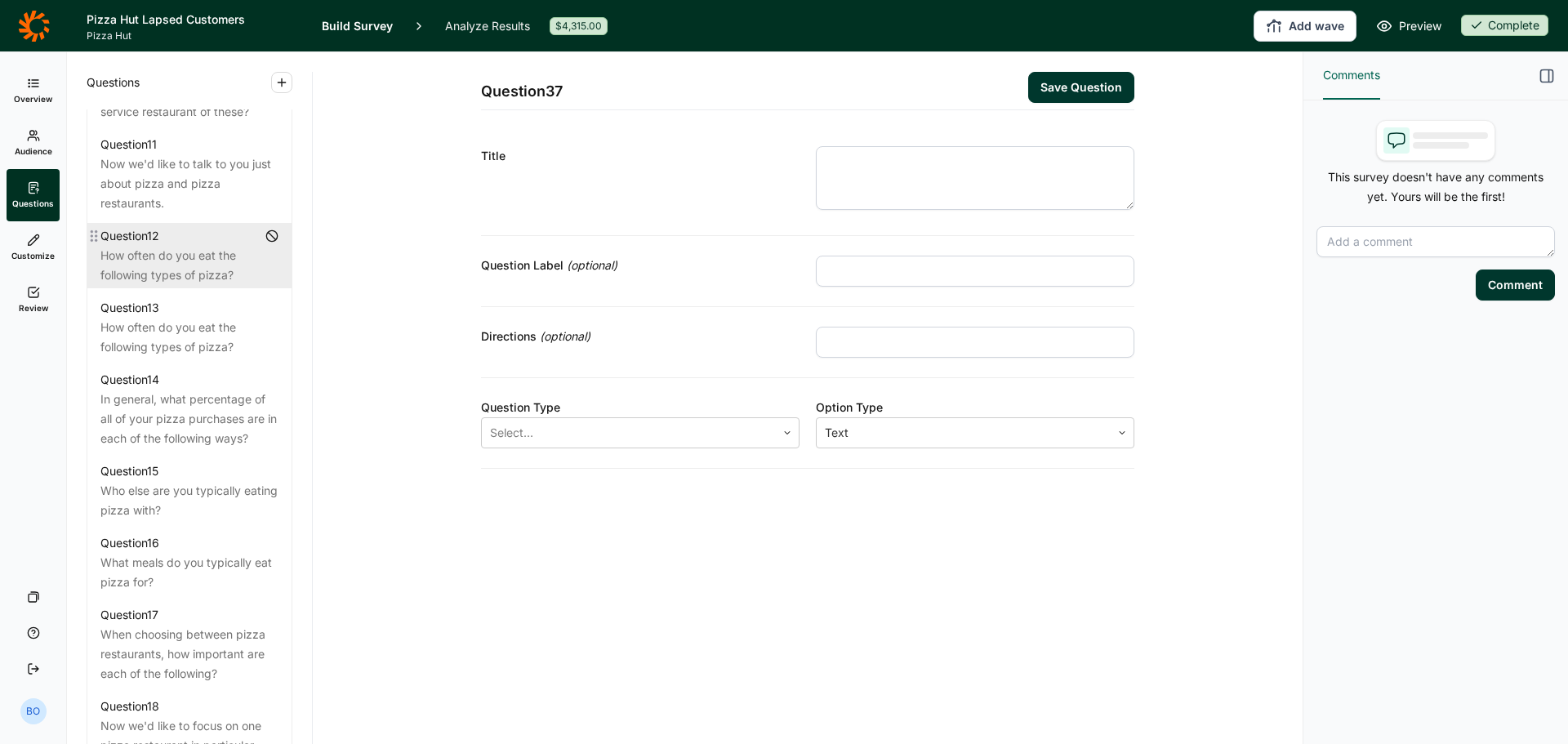
click at [197, 285] on div "How often do you eat the following types of pizza?" at bounding box center [189, 265] width 178 height 39
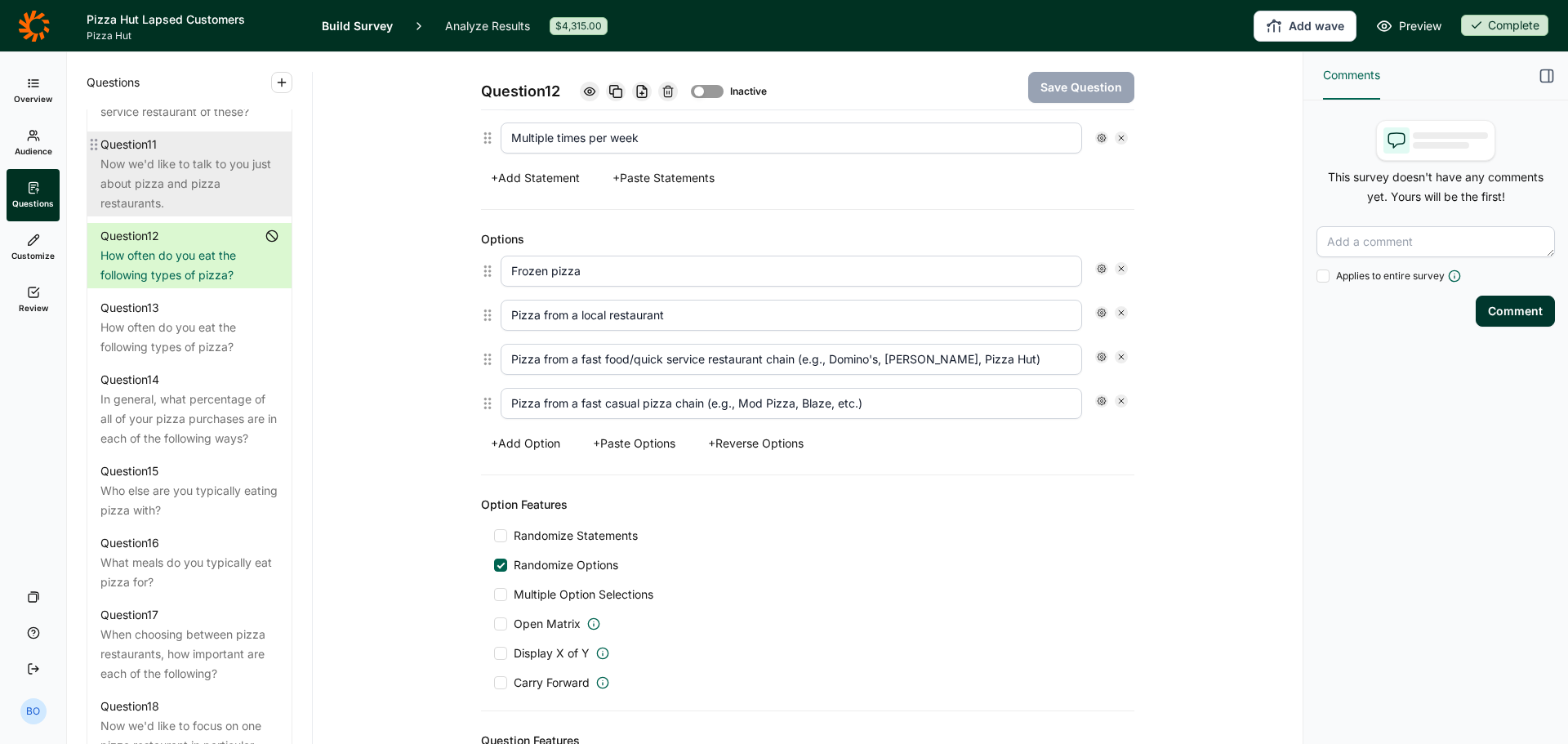
click at [181, 213] on div "Now we'd like to talk to you just about pizza and pizza restaurants." at bounding box center [189, 184] width 178 height 59
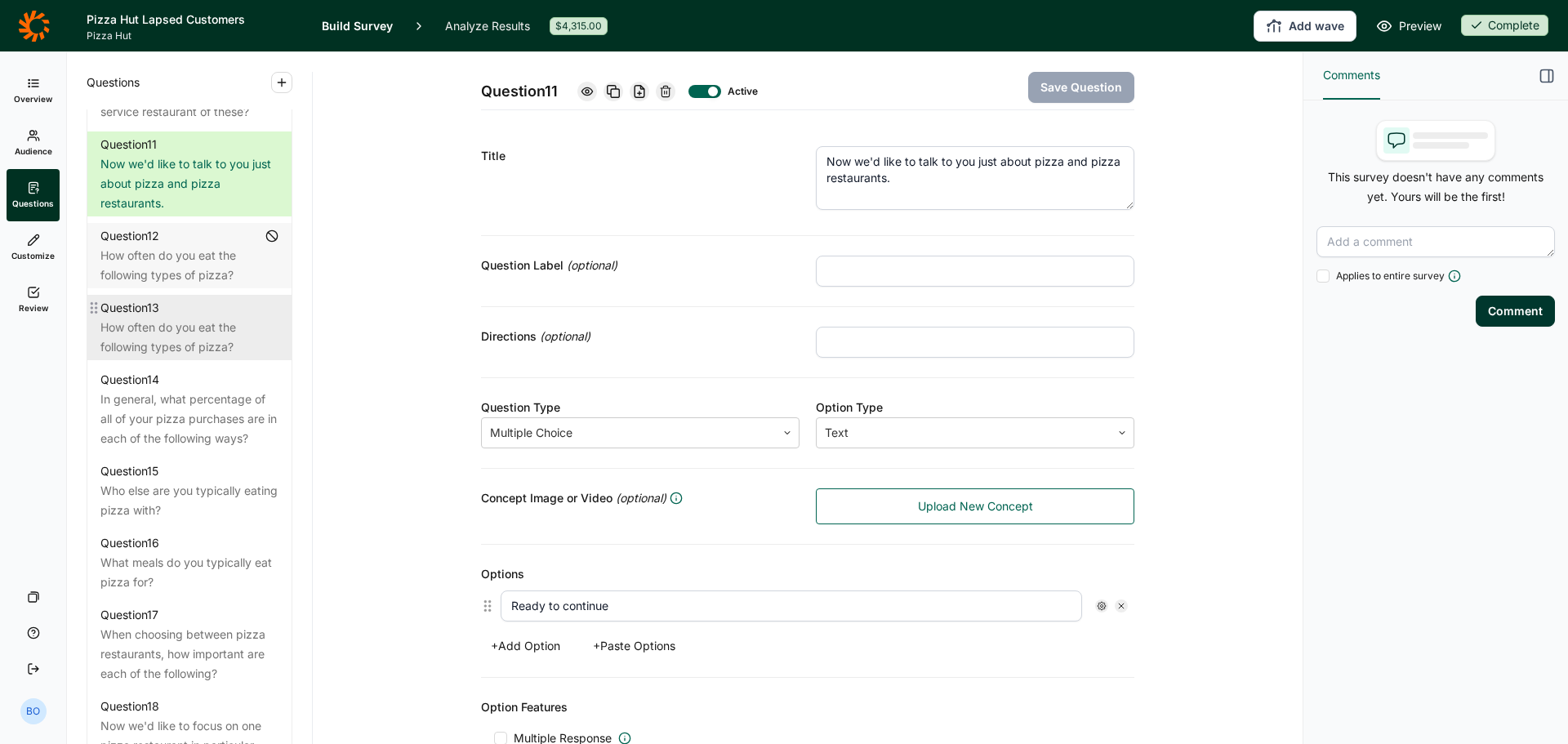
click at [215, 357] on div "How often do you eat the following types of pizza?" at bounding box center [189, 337] width 178 height 39
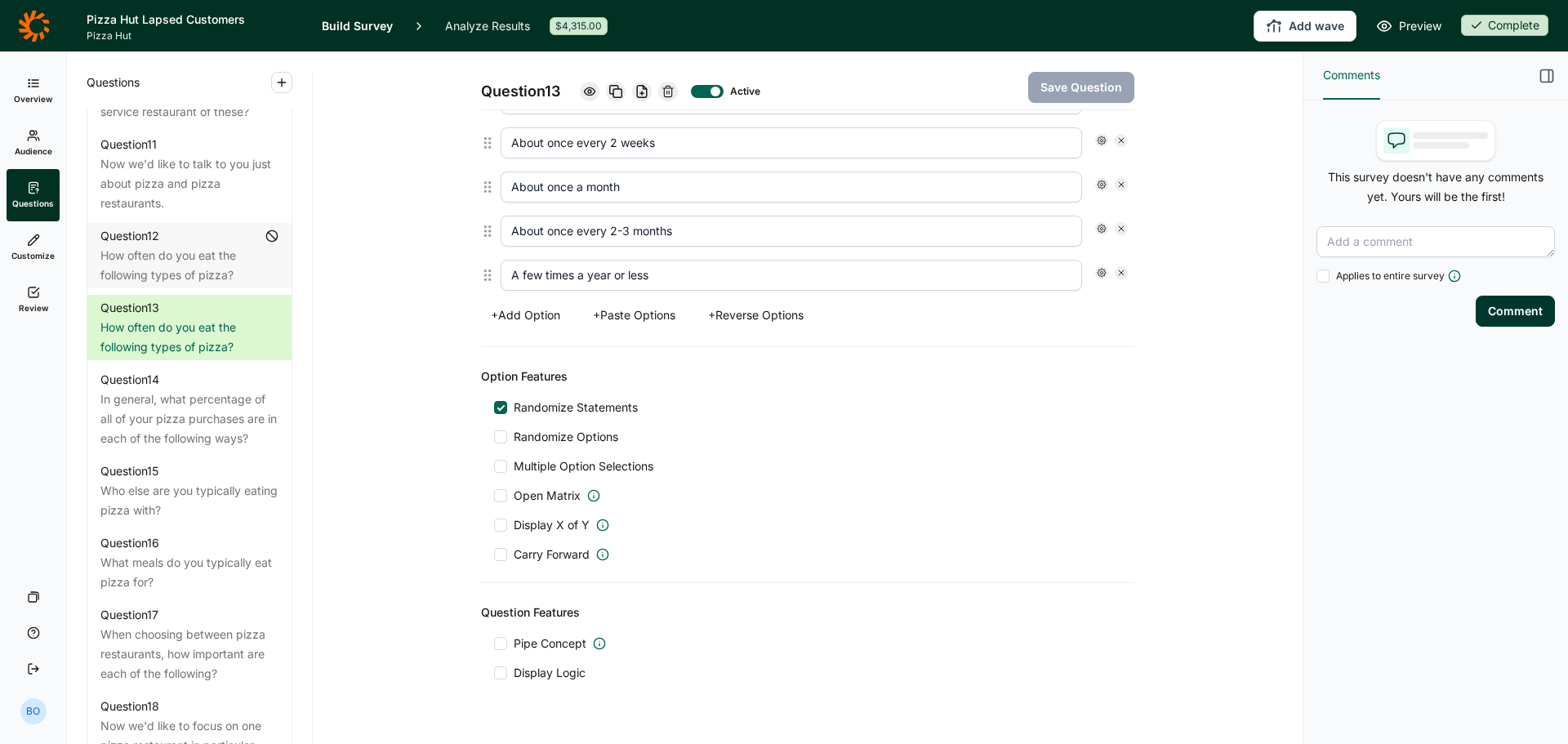
scroll to position [852, 0]
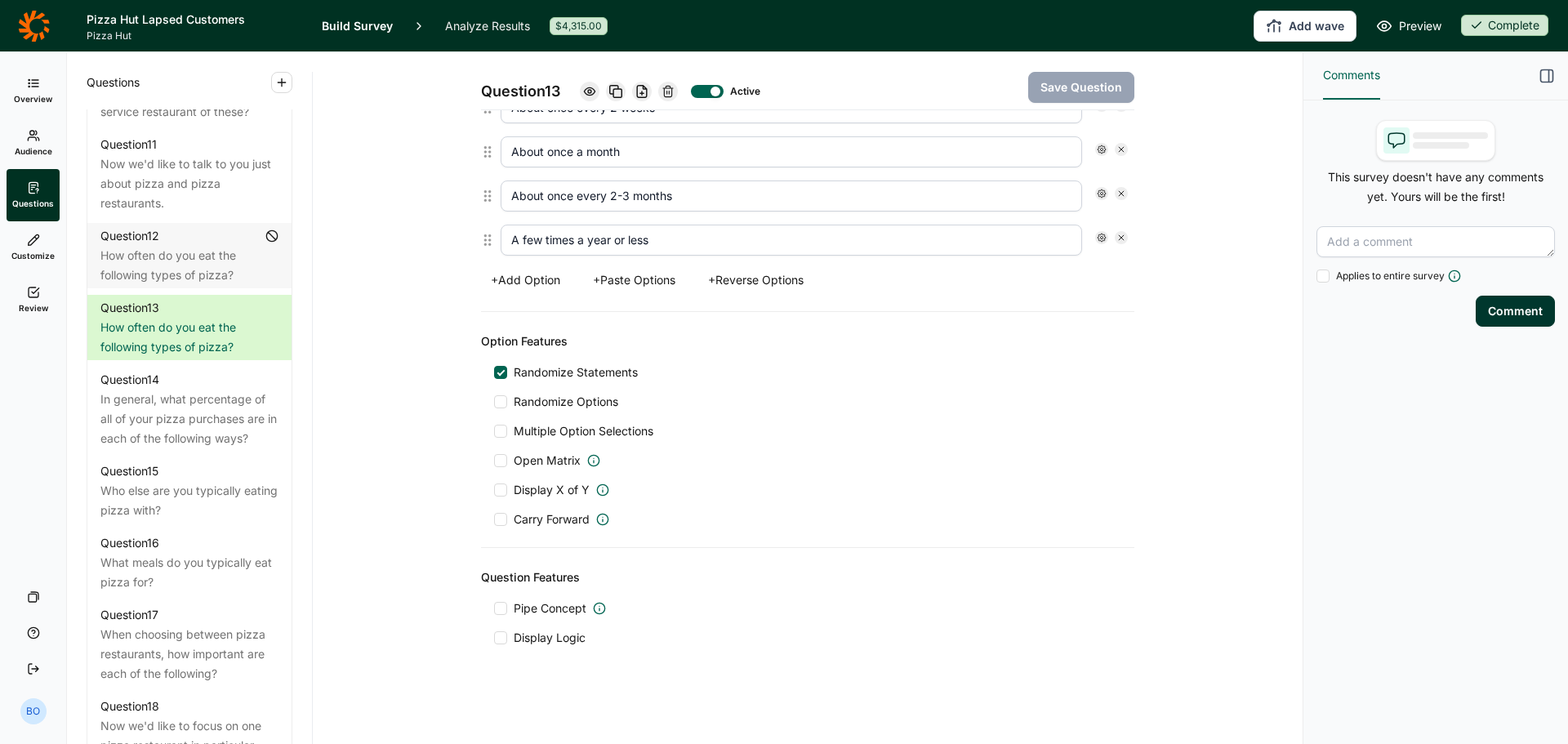
click at [475, 23] on link "Analyze Results" at bounding box center [488, 26] width 85 height 52
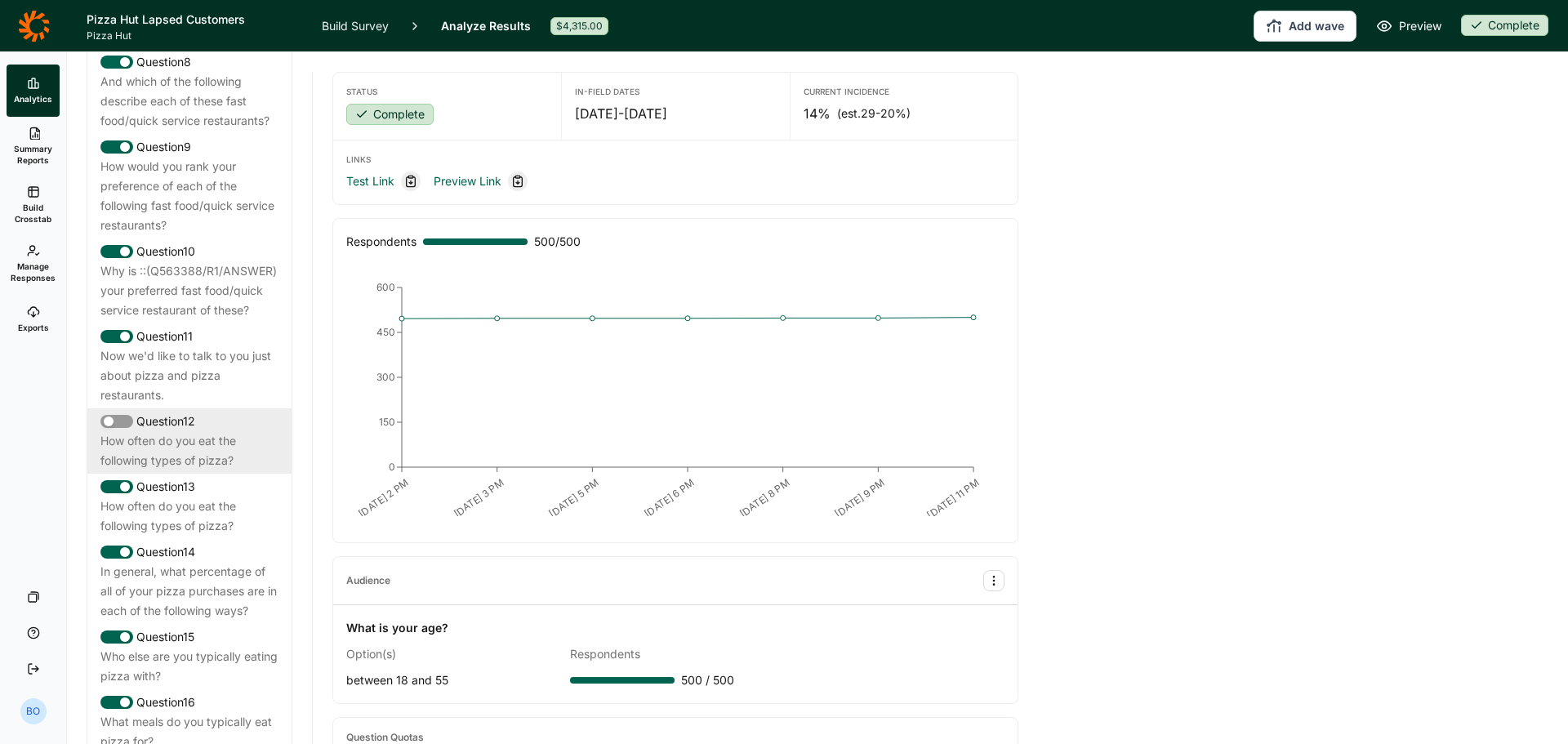
scroll to position [1715, 0]
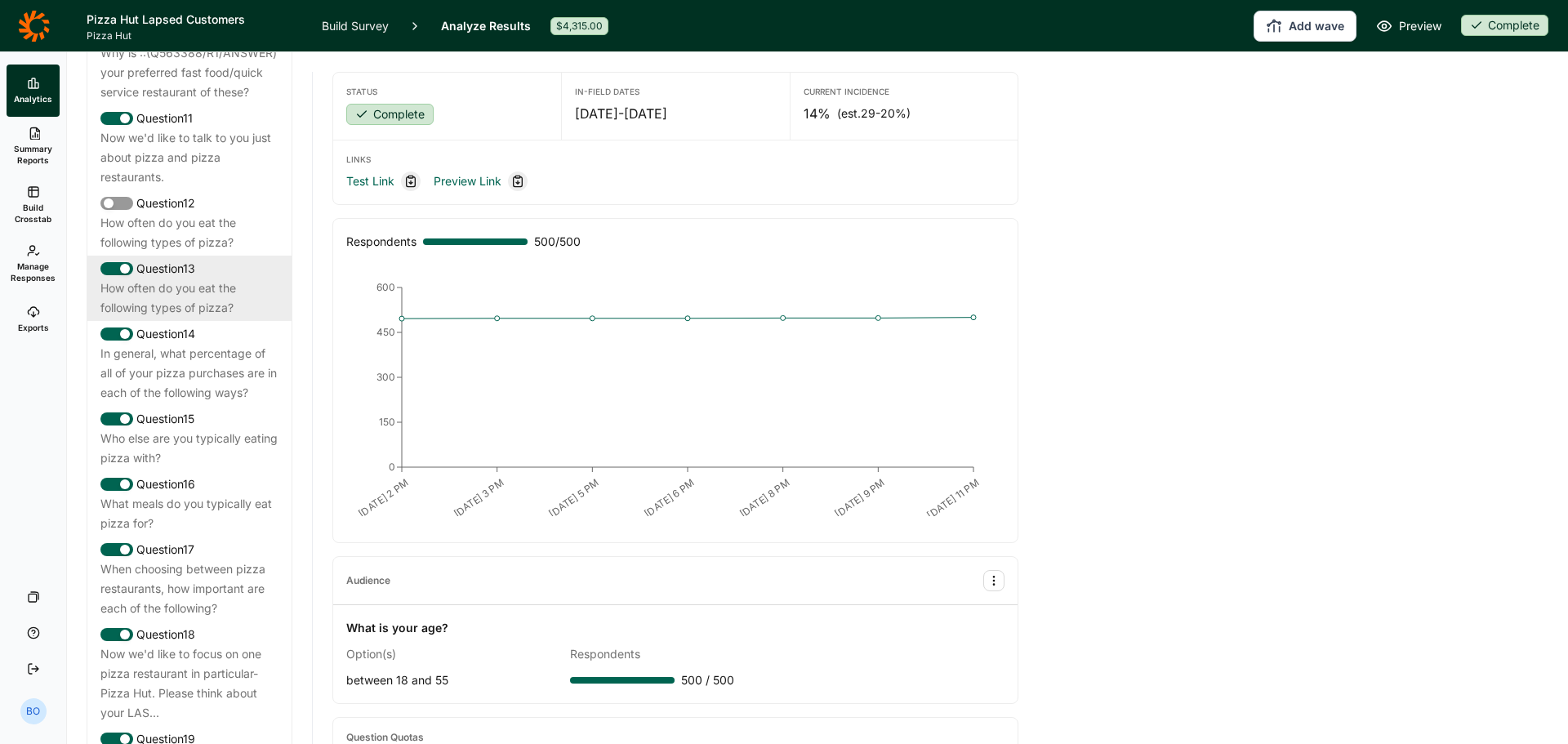
click at [161, 318] on div "How often do you eat the following types of pizza?" at bounding box center [189, 298] width 178 height 39
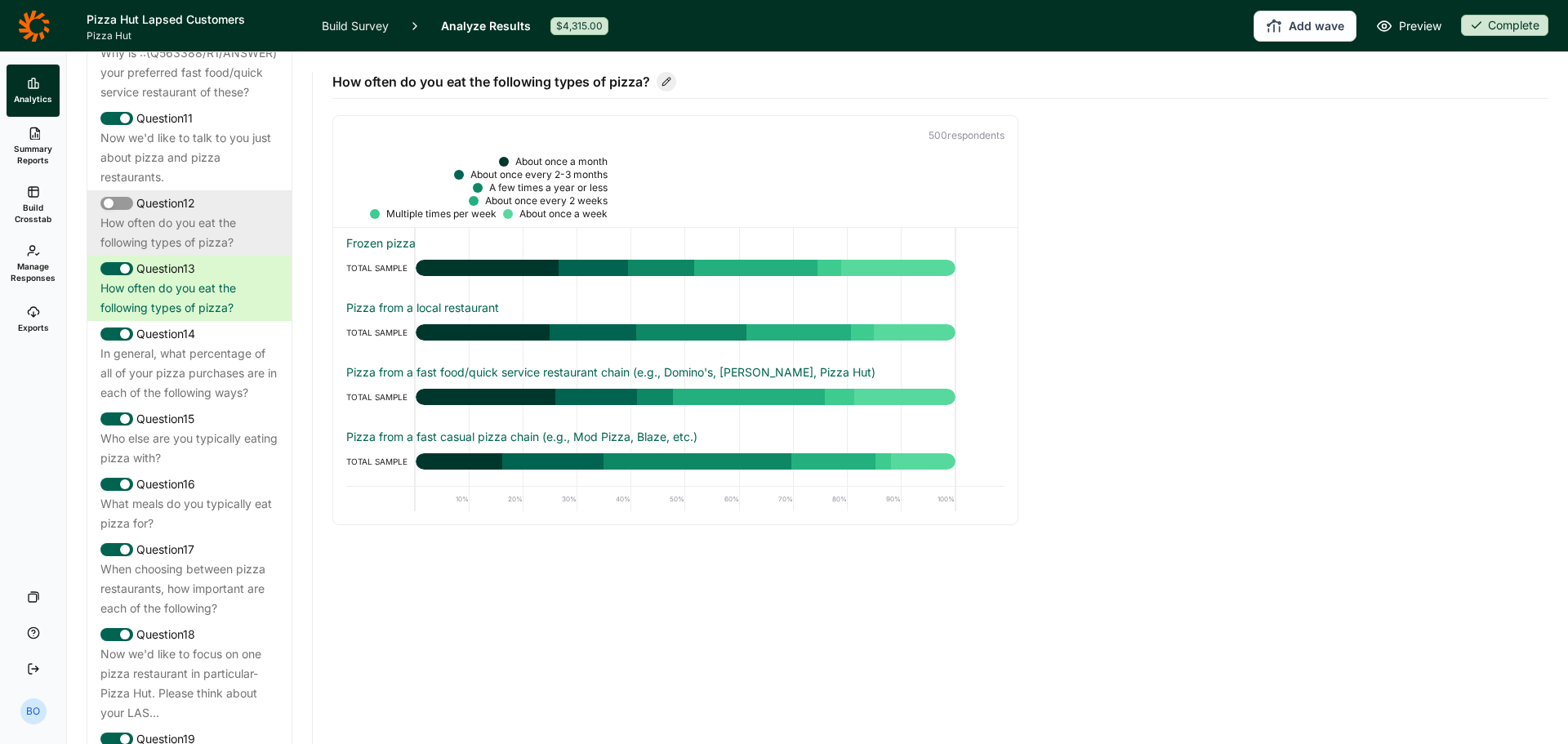
click at [191, 252] on div "How often do you eat the following types of pizza?" at bounding box center [189, 232] width 178 height 39
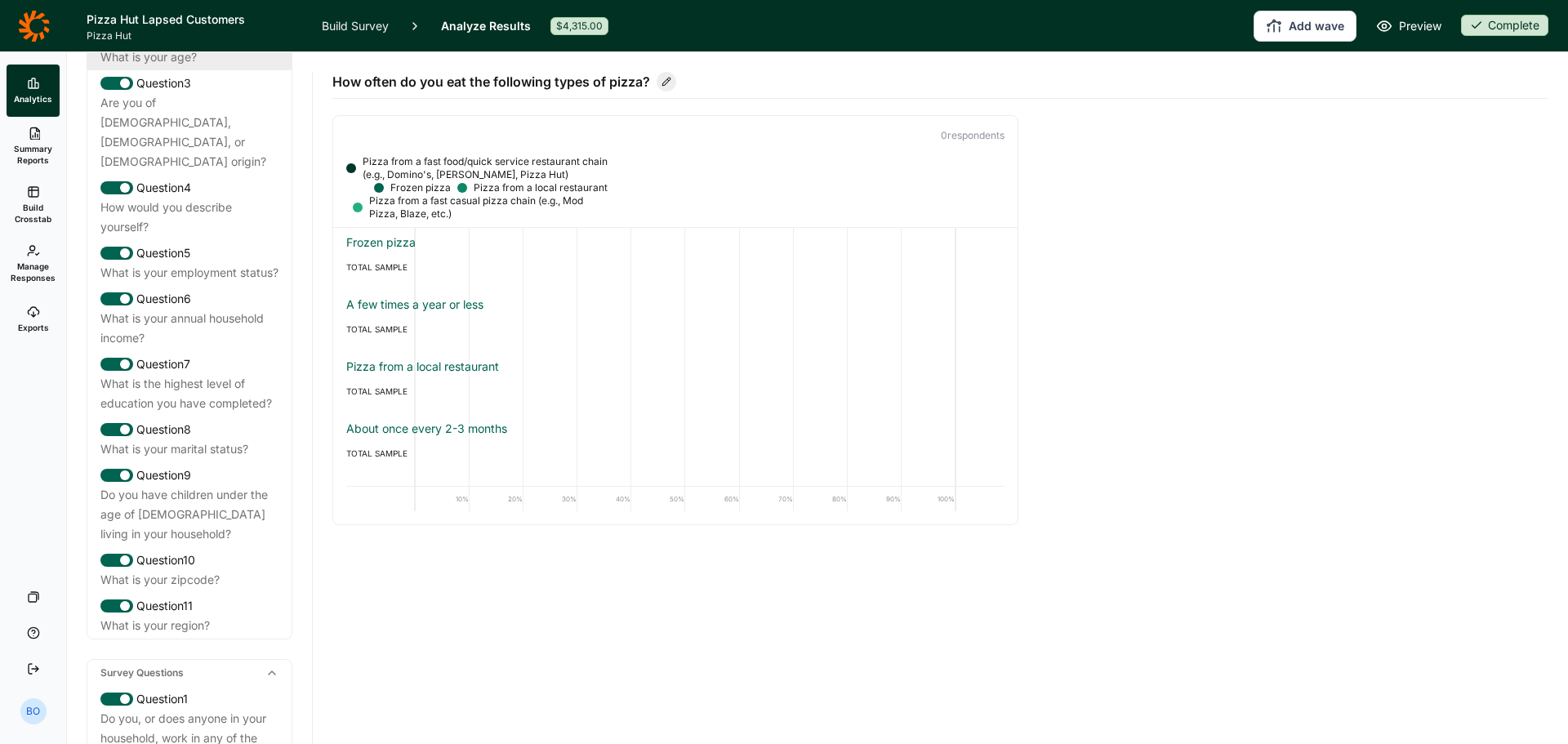
scroll to position [0, 0]
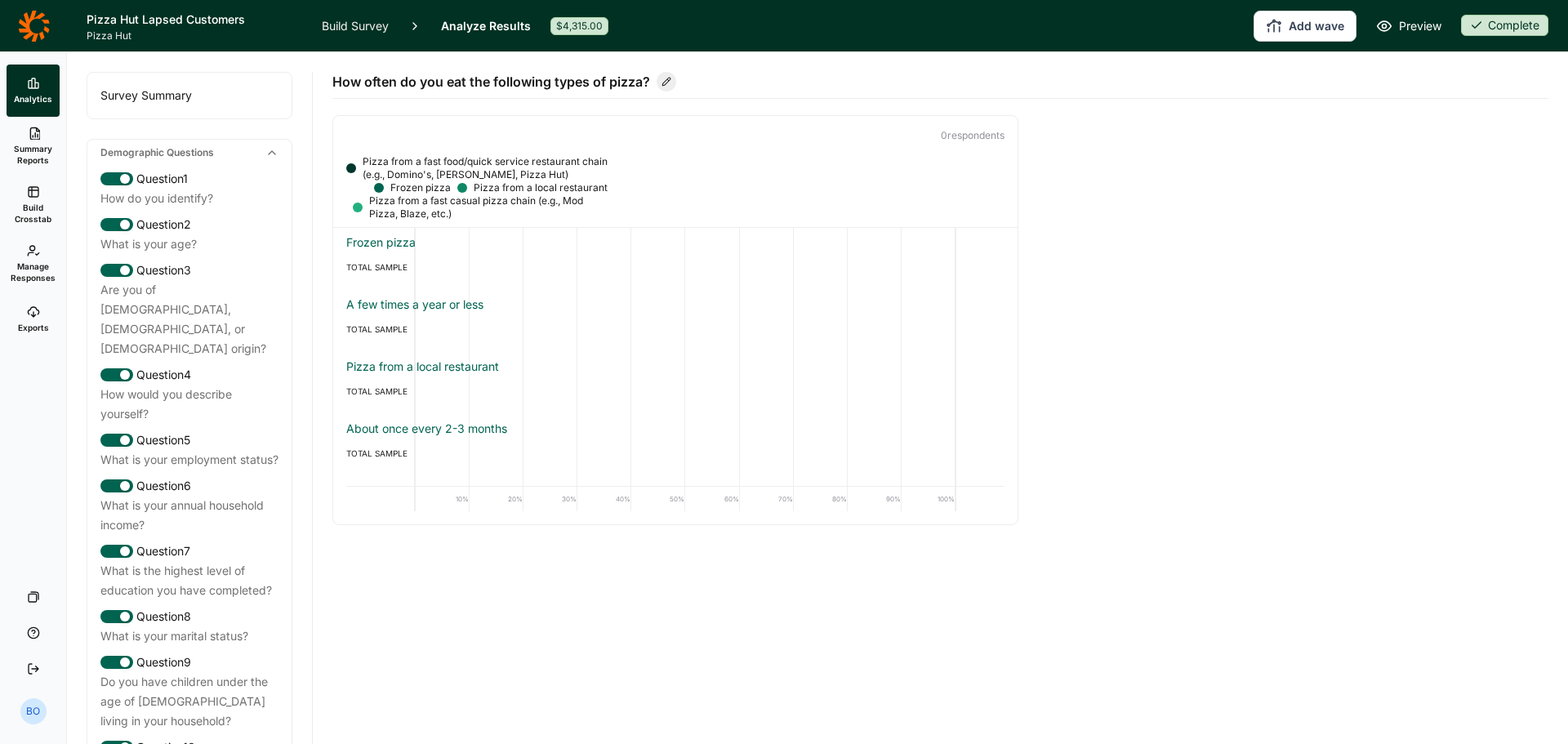
drag, startPoint x: 169, startPoint y: 105, endPoint x: 162, endPoint y: 89, distance: 17.5
click at [169, 105] on div "Survey Summary" at bounding box center [190, 95] width 204 height 46
